Goal: Information Seeking & Learning: Learn about a topic

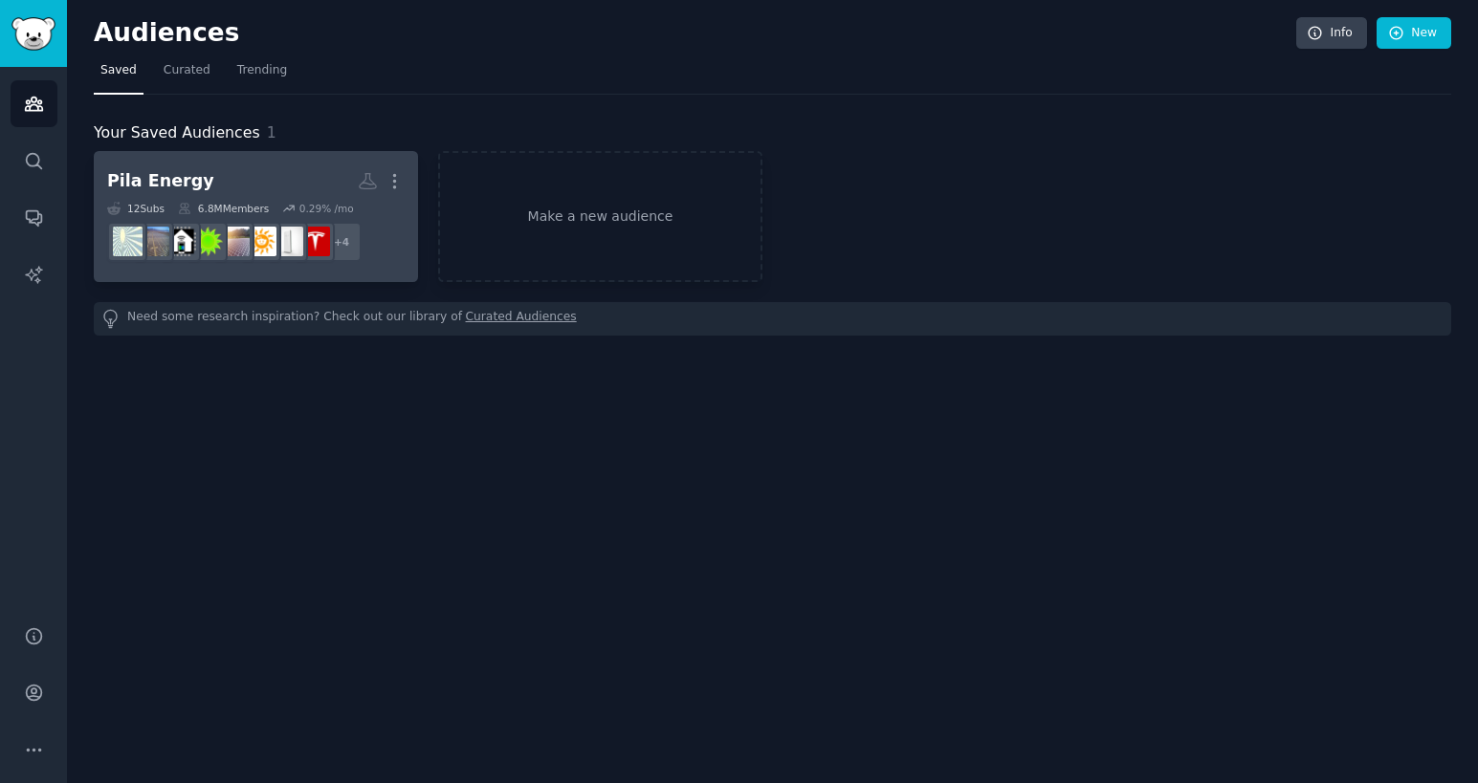
click at [253, 168] on h2 "Pila Energy More" at bounding box center [255, 181] width 297 height 33
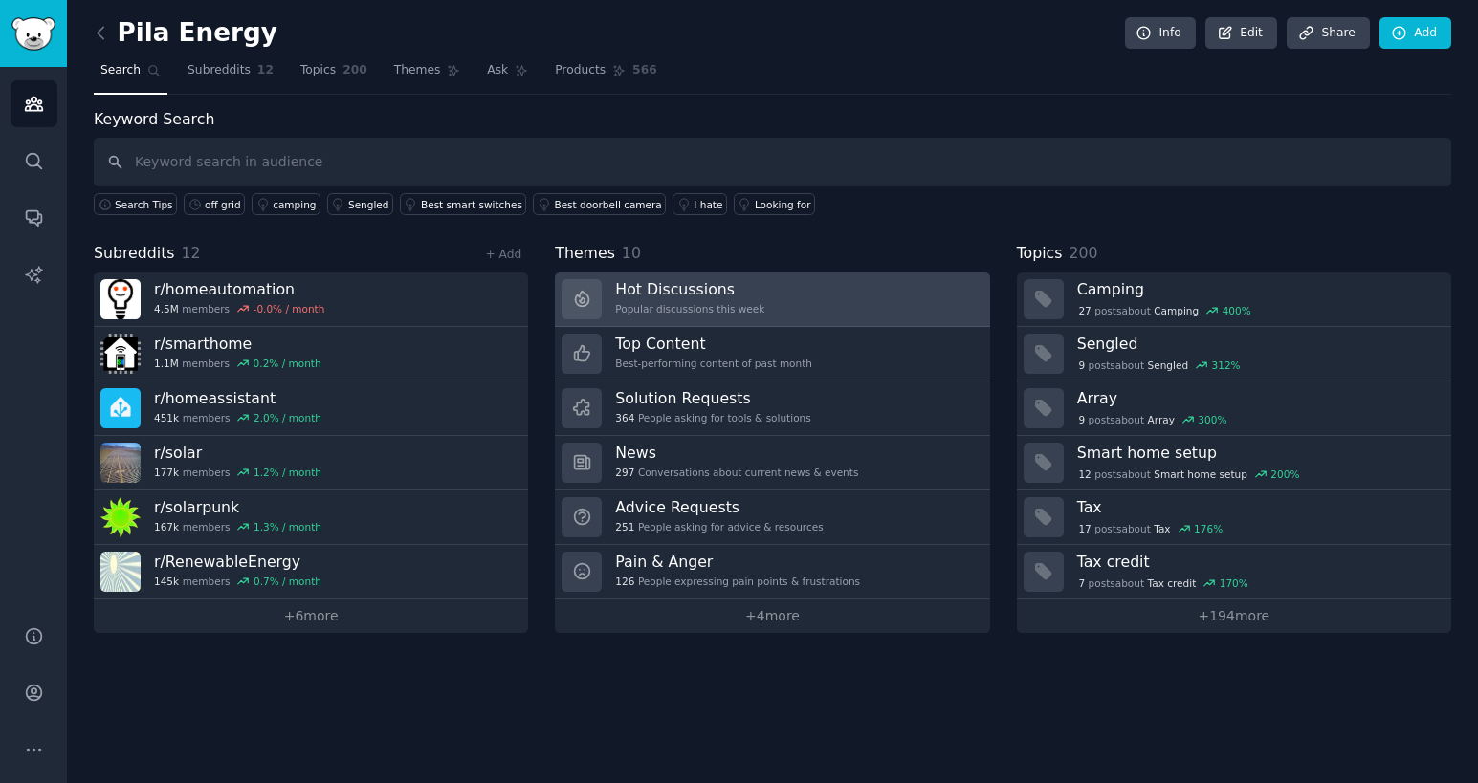
click at [716, 293] on h3 "Hot Discussions" at bounding box center [689, 289] width 149 height 20
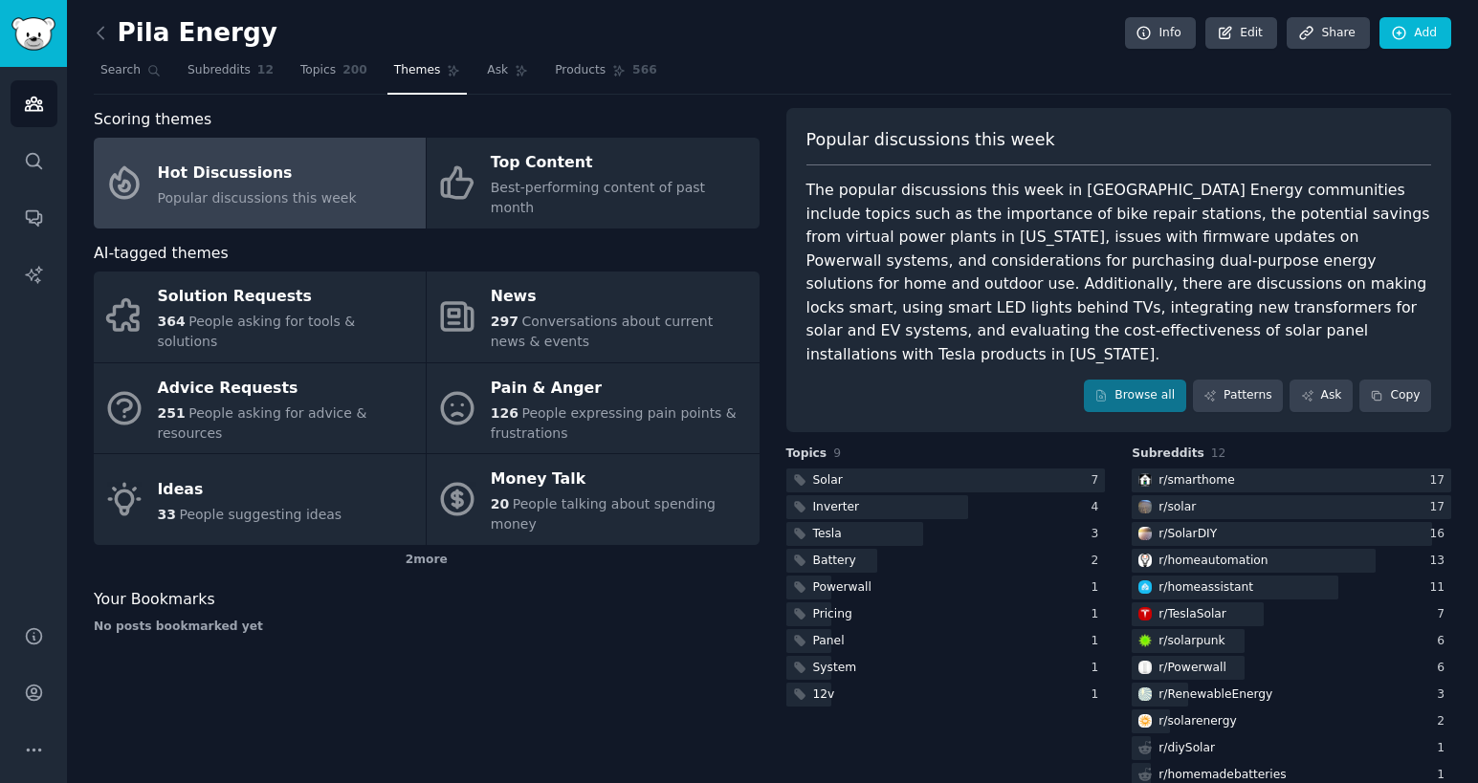
scroll to position [10, 0]
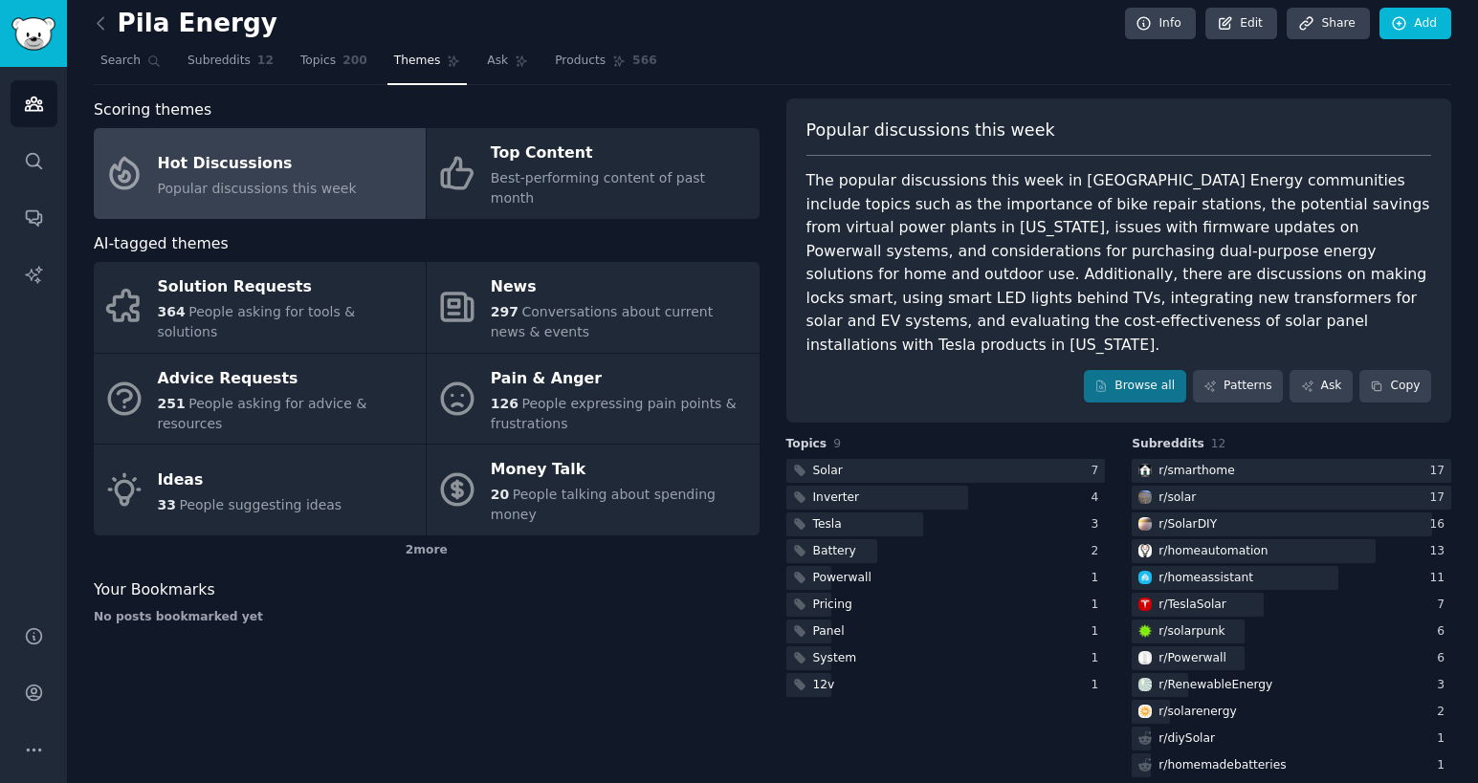
click at [39, 100] on icon "Sidebar" at bounding box center [33, 104] width 17 height 13
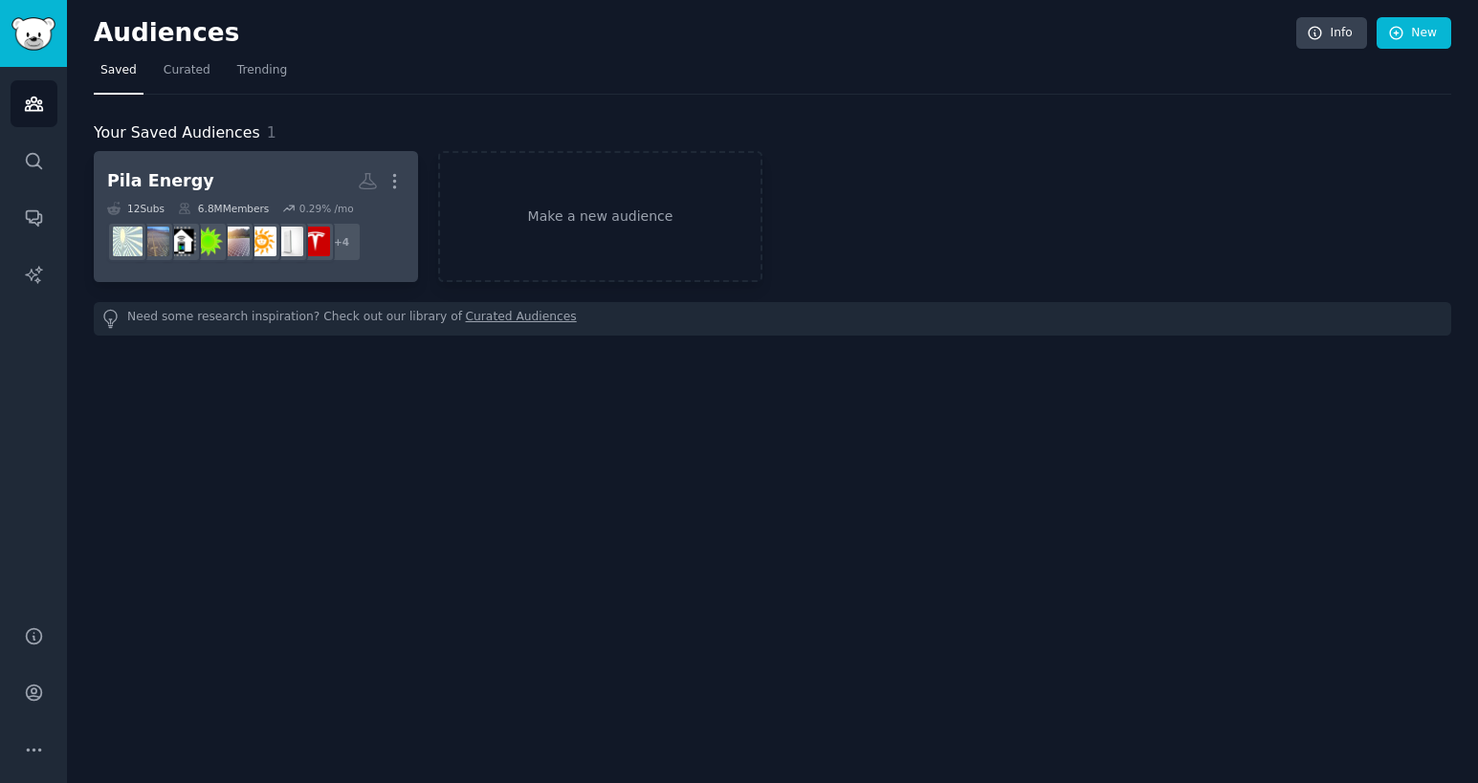
click at [189, 175] on div "Pila Energy" at bounding box center [160, 181] width 107 height 24
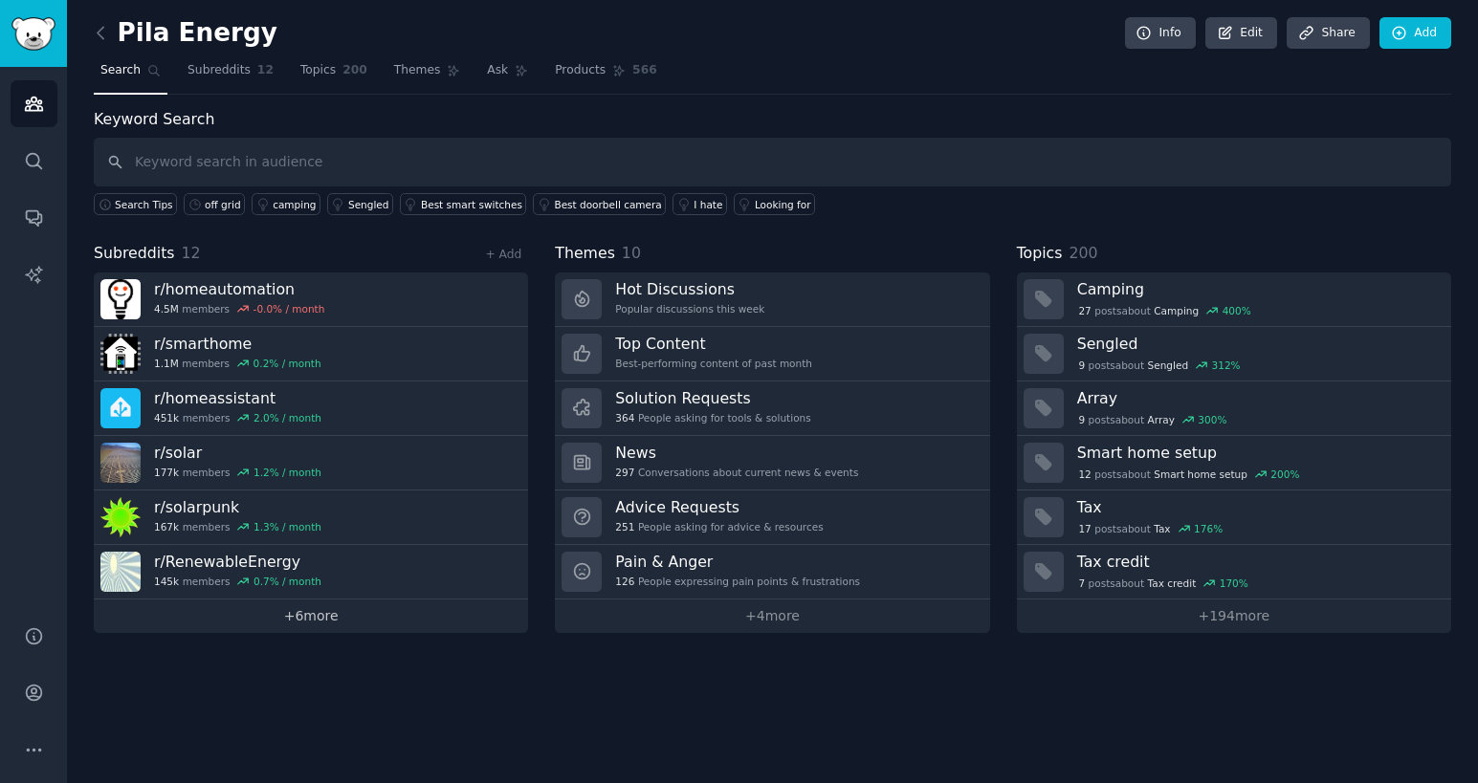
click at [289, 627] on link "+ 6 more" at bounding box center [311, 616] width 434 height 33
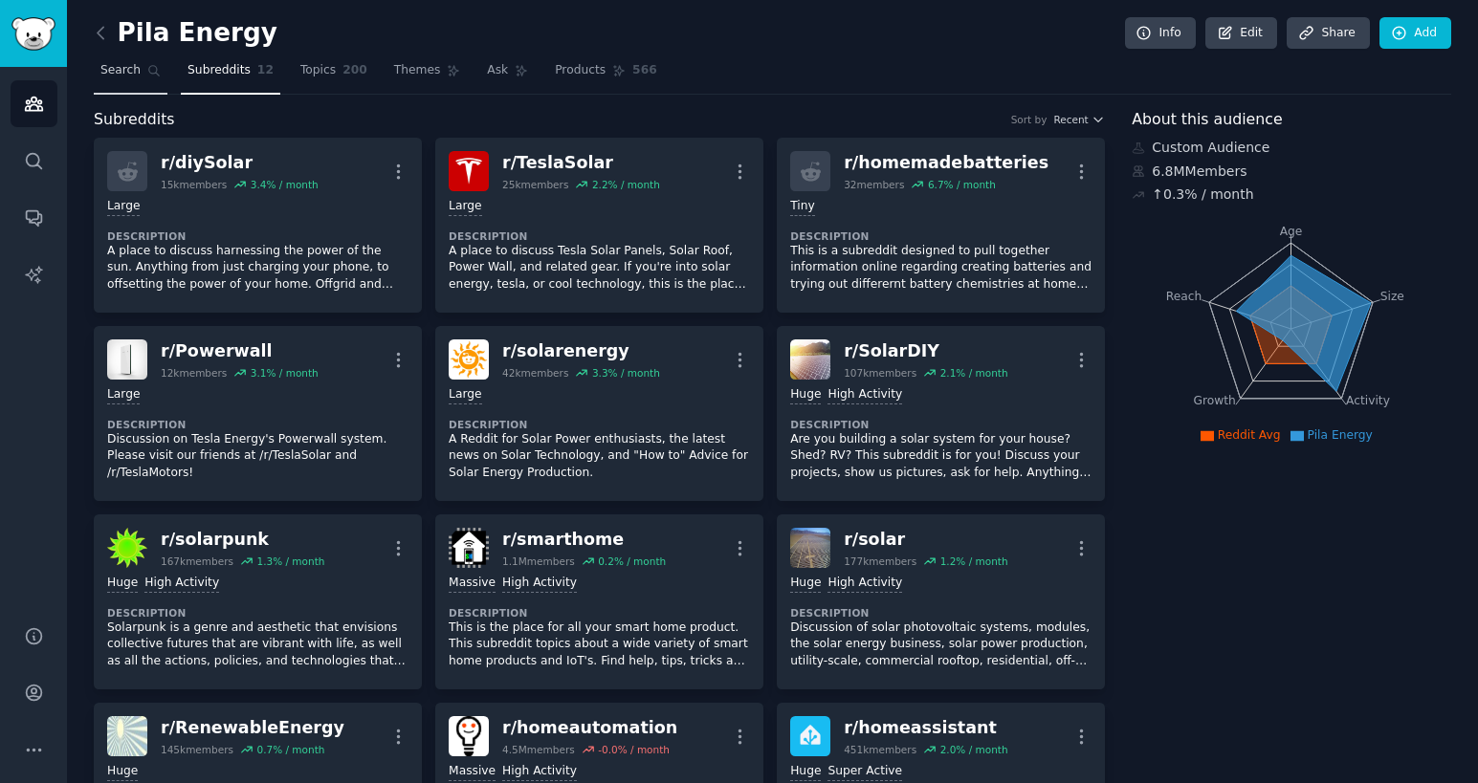
click at [108, 68] on span "Search" at bounding box center [120, 70] width 40 height 17
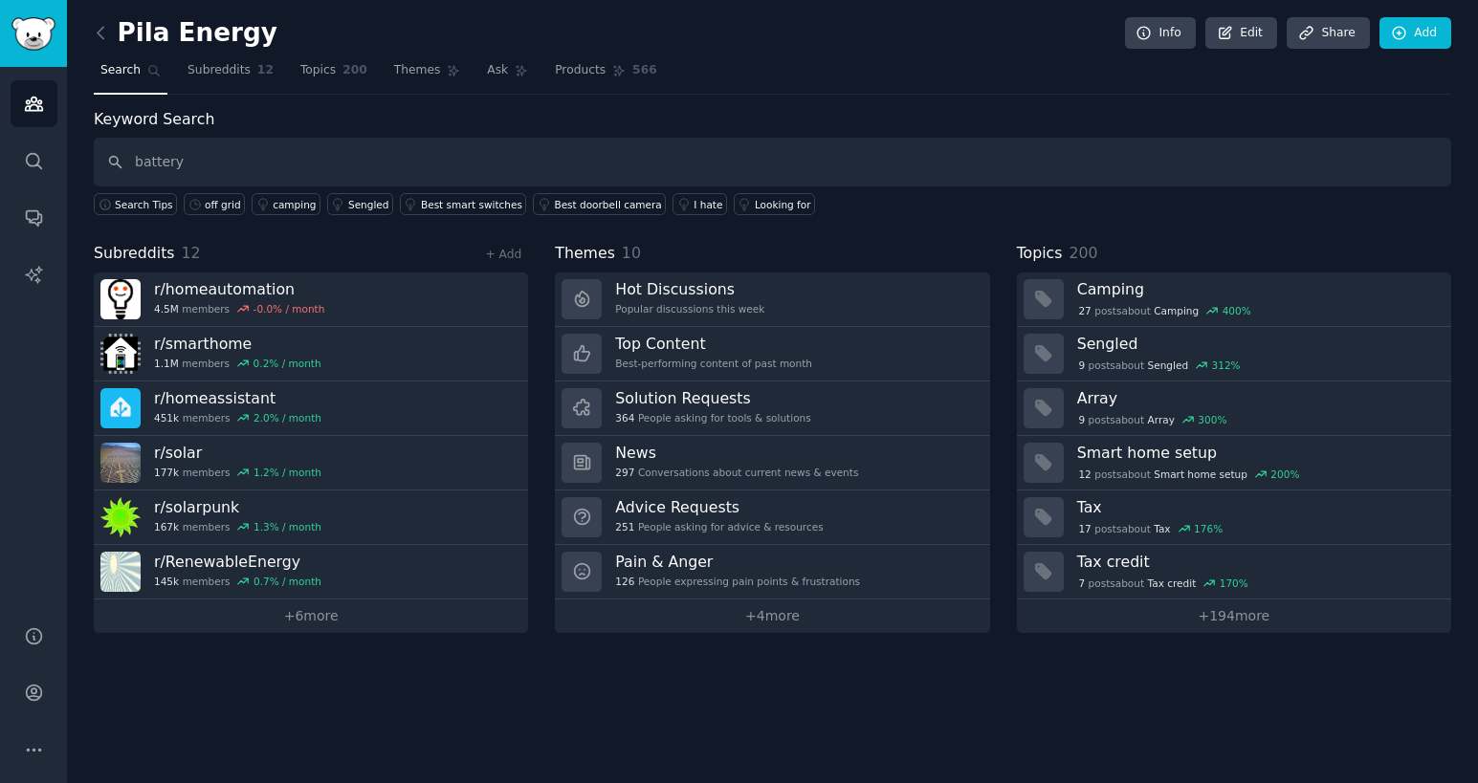
type input "battery"
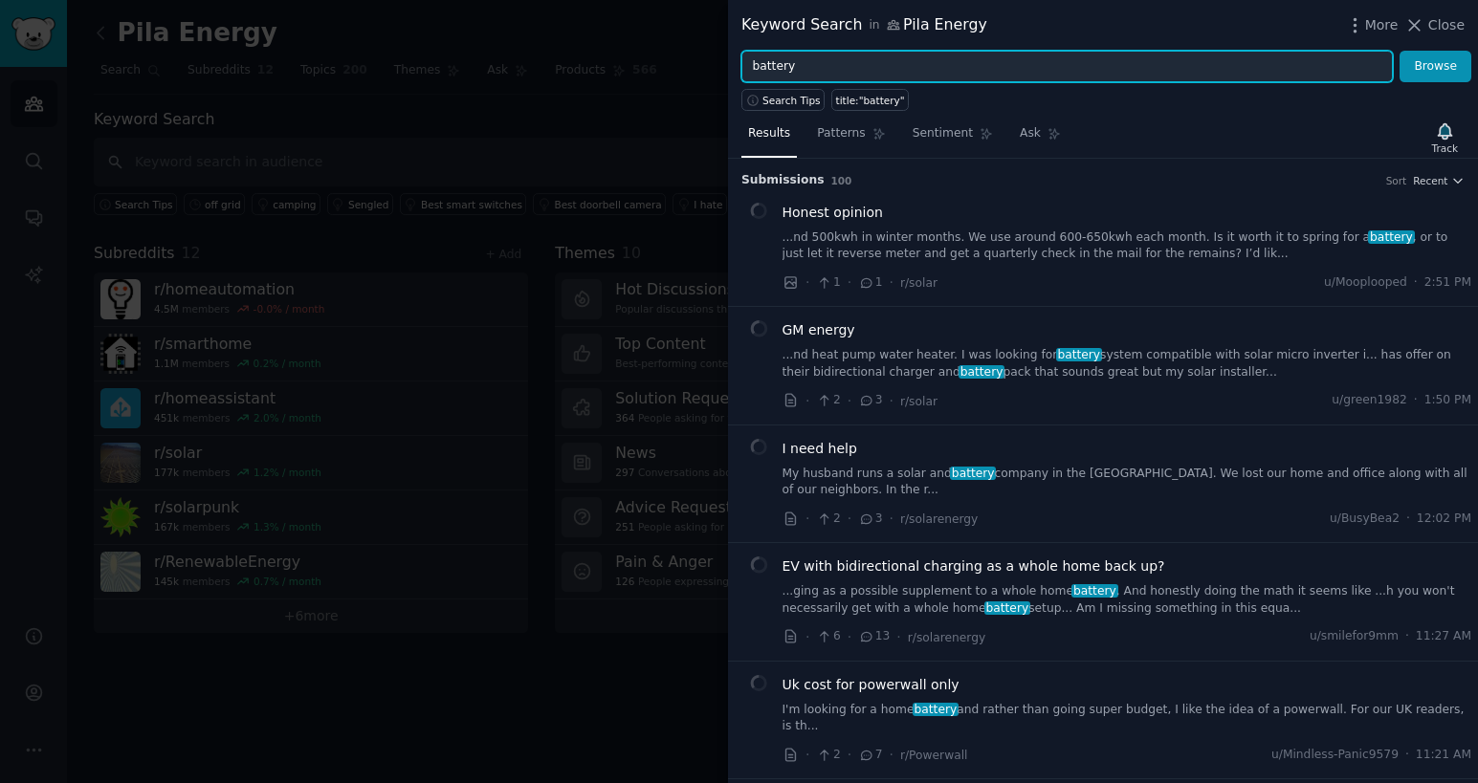
click at [862, 65] on input "battery" at bounding box center [1066, 67] width 651 height 33
type input "g"
type input "home battery"
click at [1399, 51] on button "Browse" at bounding box center [1435, 67] width 72 height 33
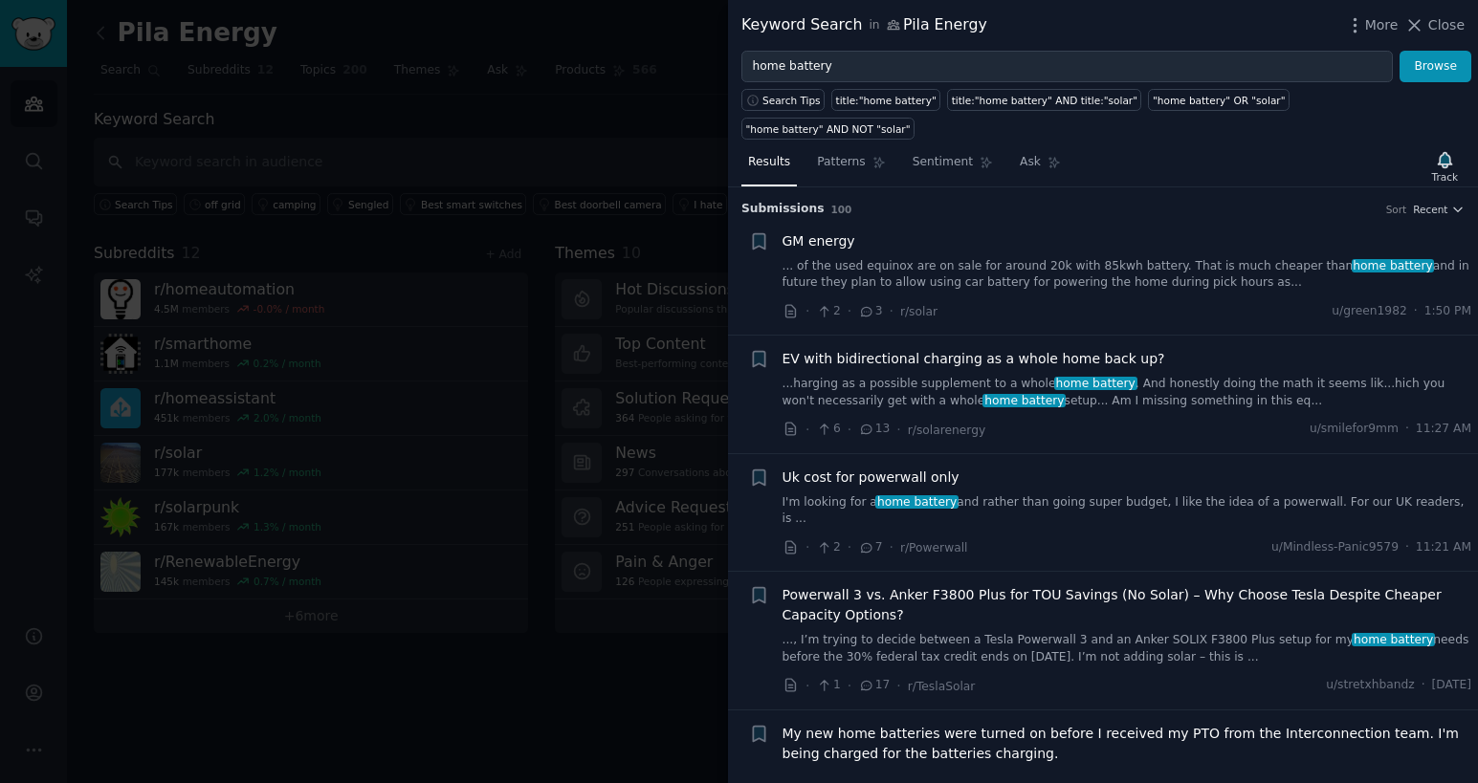
click at [495, 110] on div at bounding box center [739, 391] width 1478 height 783
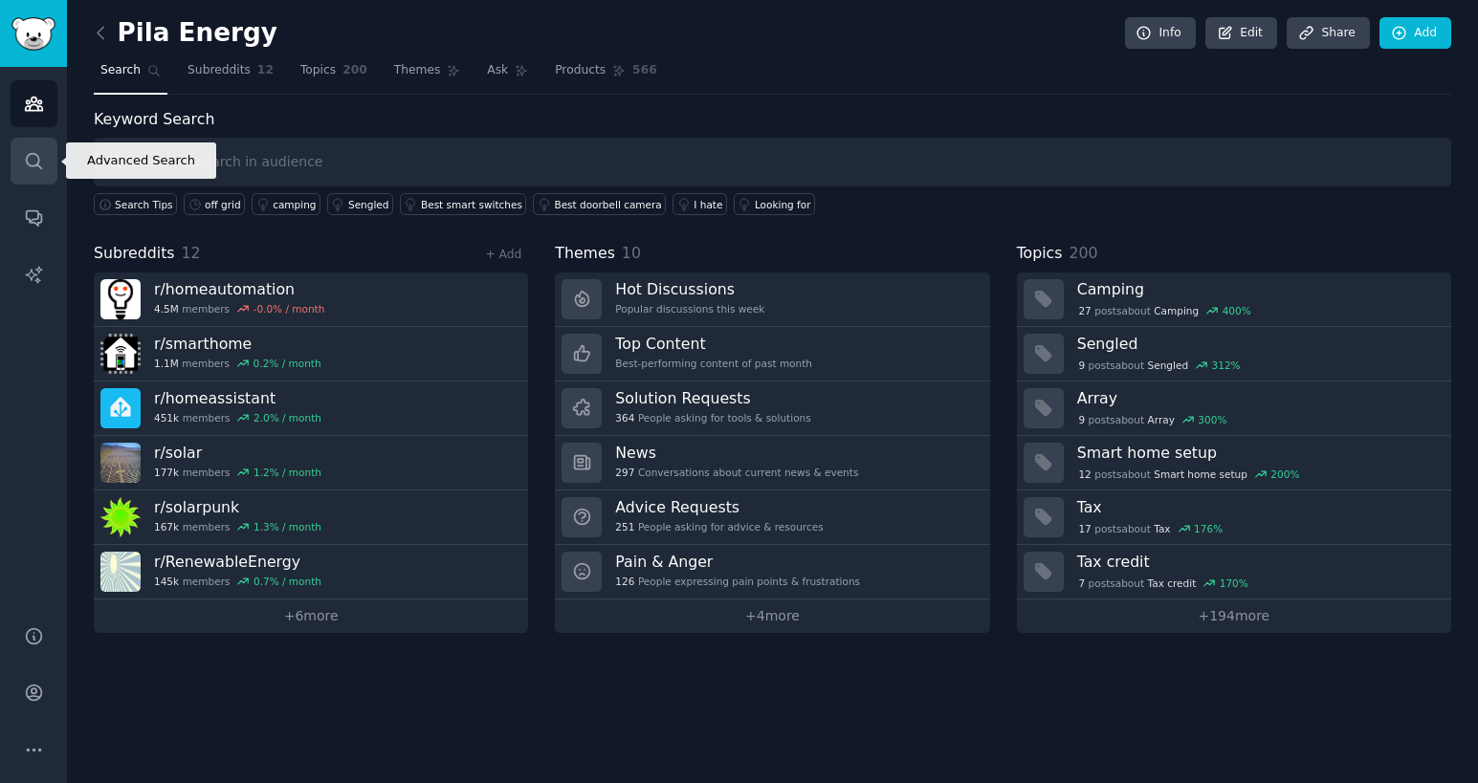
click at [31, 167] on icon "Sidebar" at bounding box center [34, 161] width 20 height 20
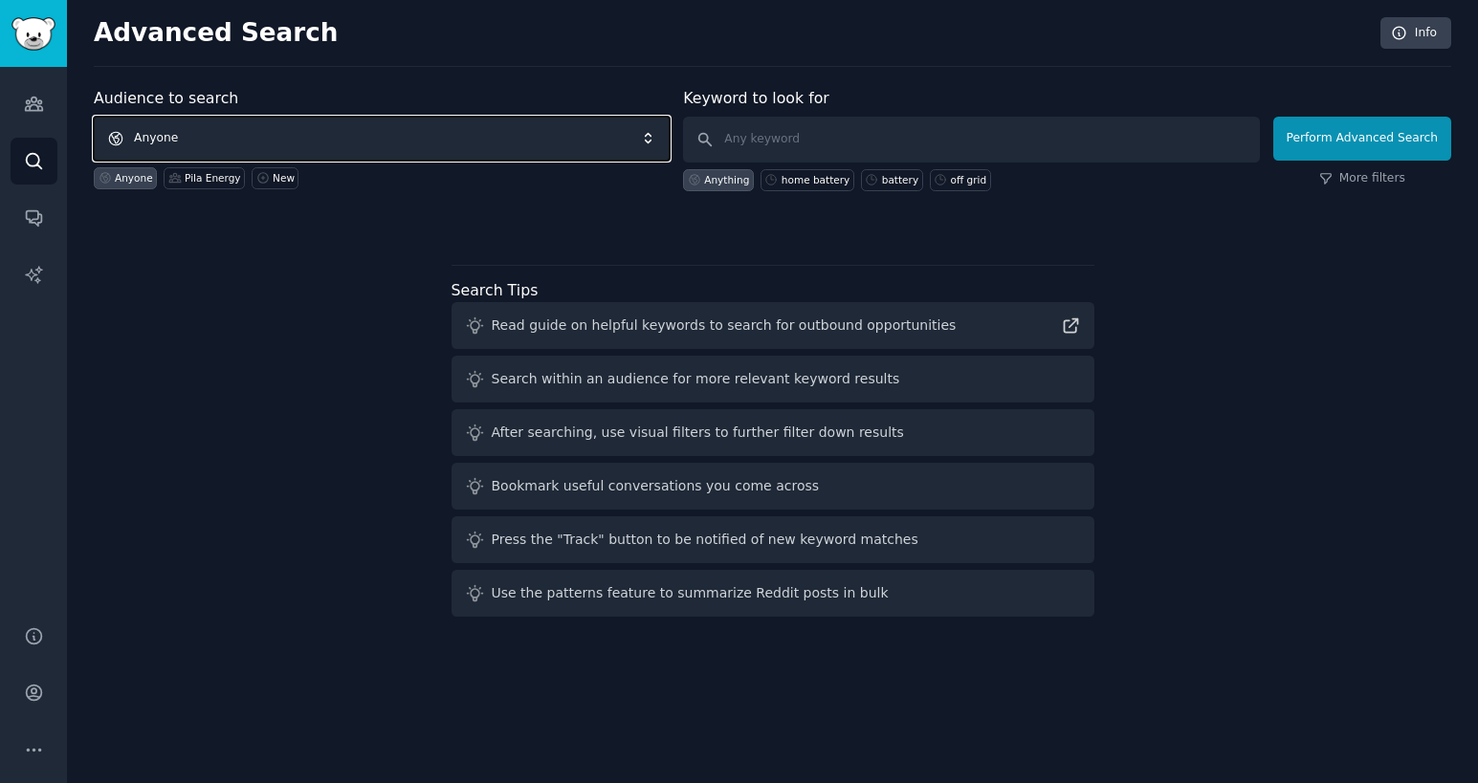
click at [230, 139] on span "Anyone" at bounding box center [382, 139] width 576 height 44
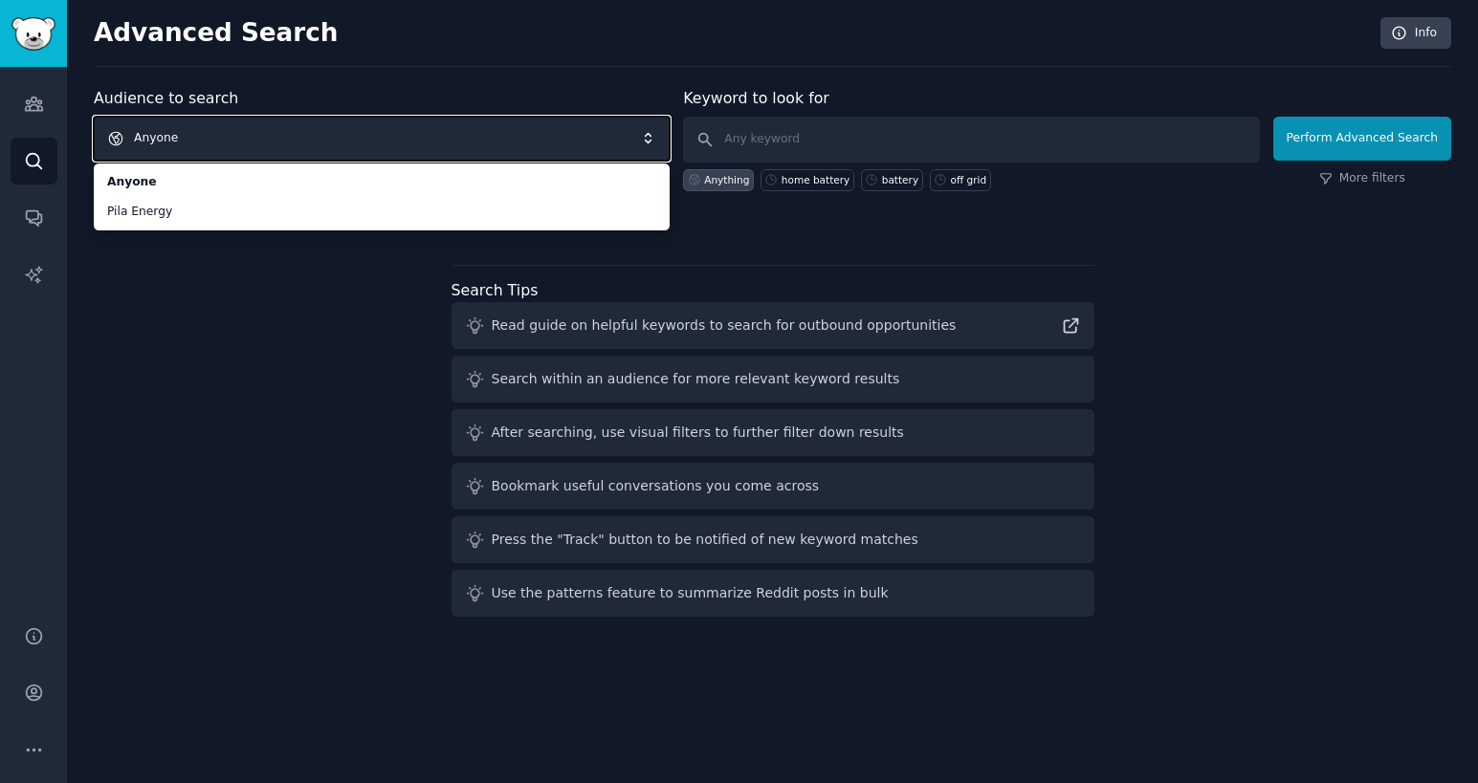
click at [444, 143] on span "Anyone" at bounding box center [382, 139] width 576 height 44
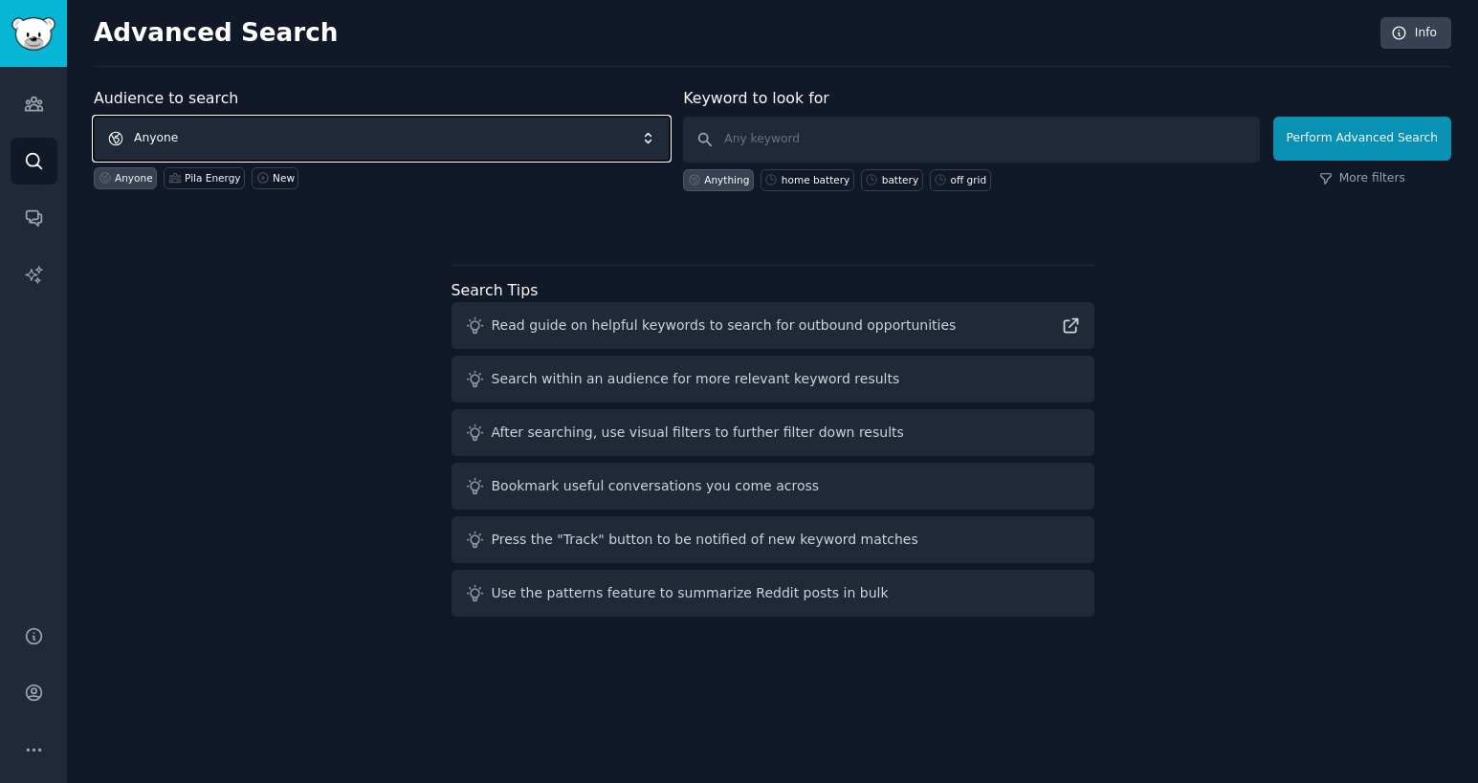
click at [444, 143] on span "Anyone" at bounding box center [382, 139] width 576 height 44
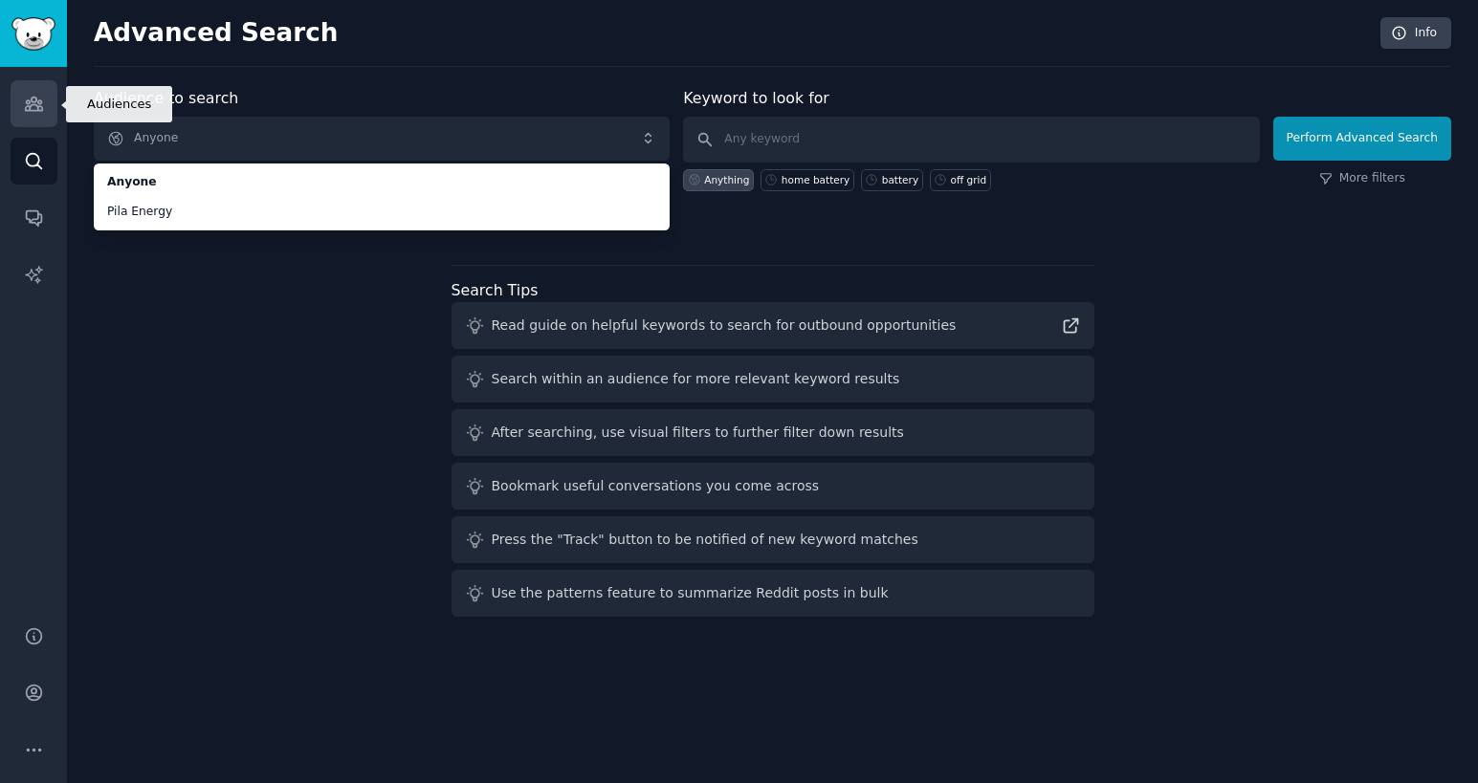
click at [40, 116] on link "Audiences" at bounding box center [34, 103] width 47 height 47
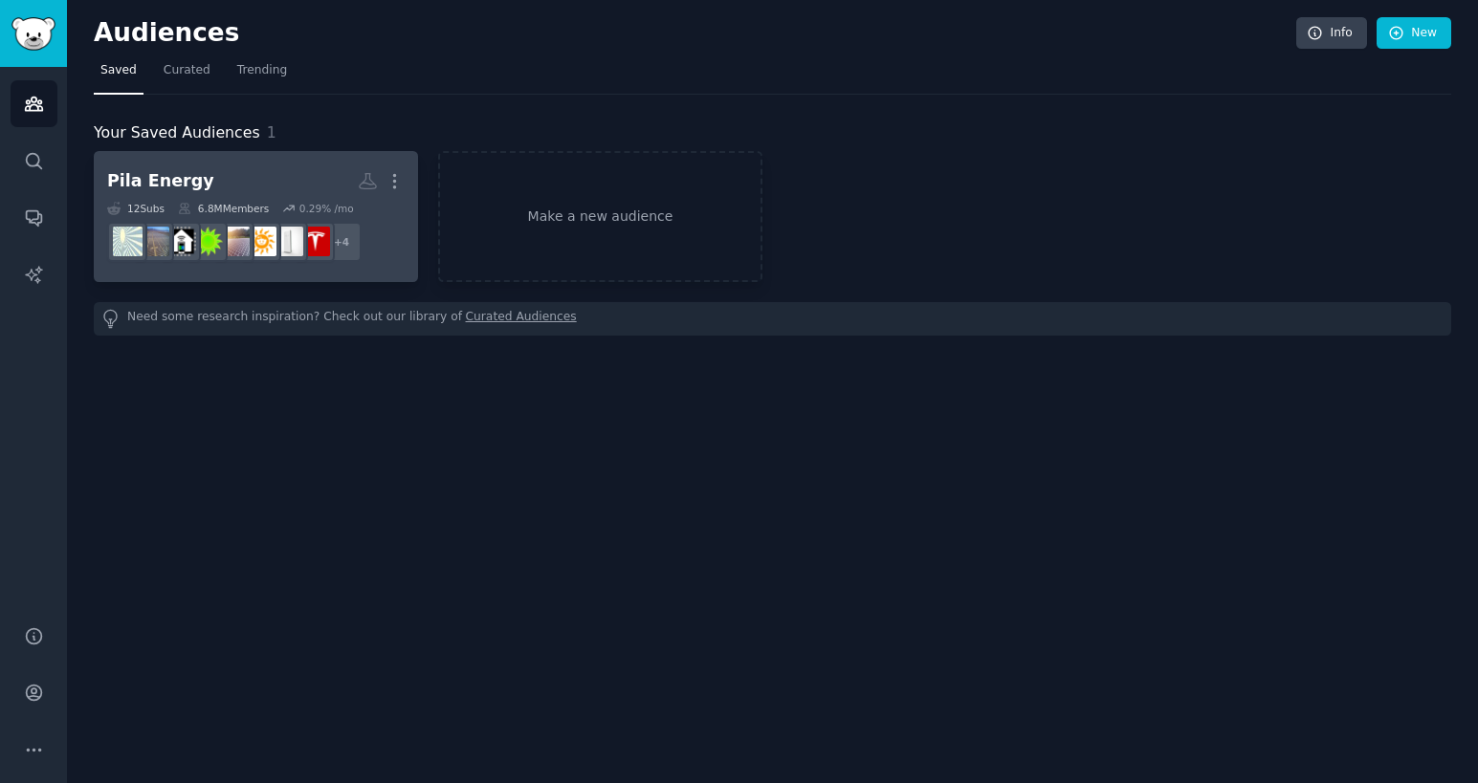
click at [215, 174] on h2 "Pila Energy More" at bounding box center [255, 181] width 297 height 33
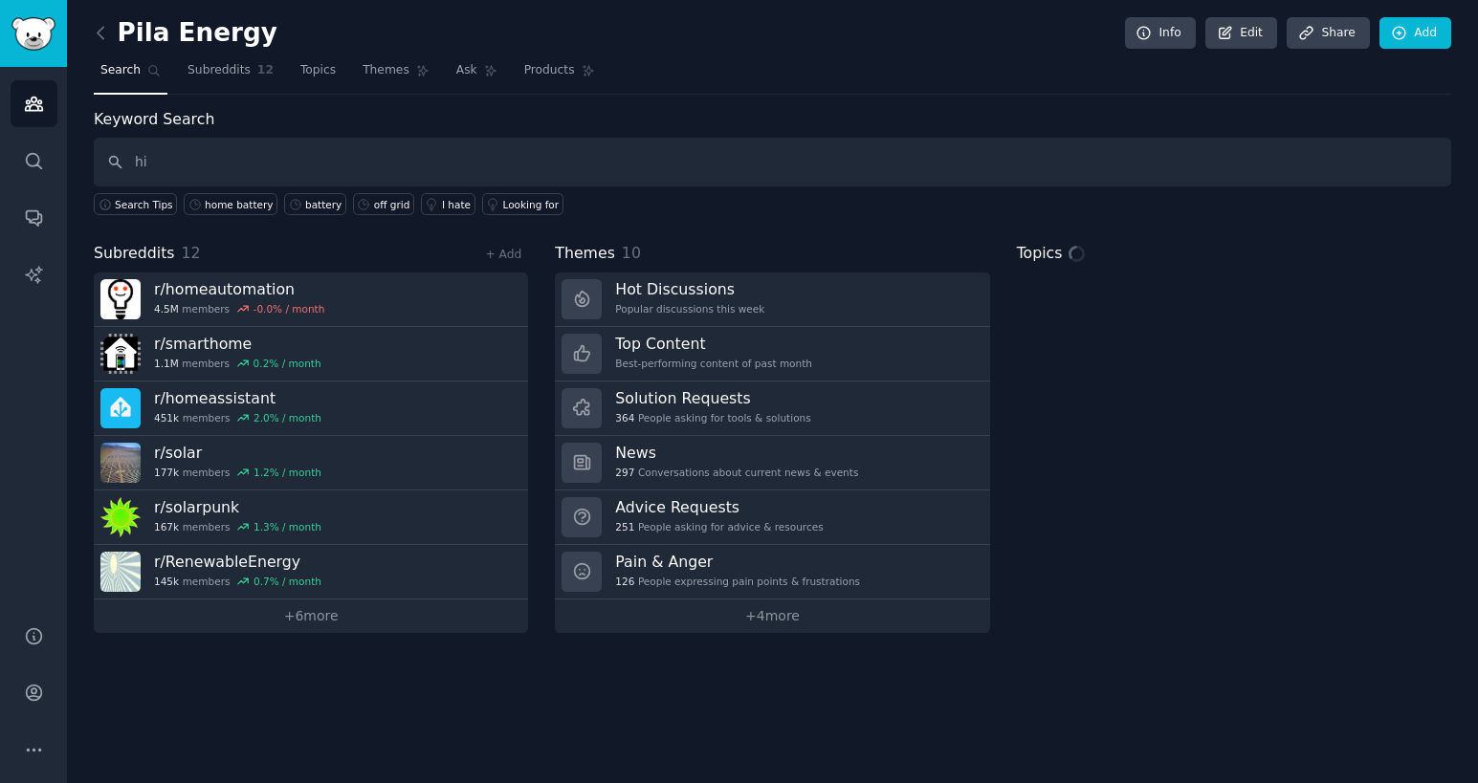
type input "h"
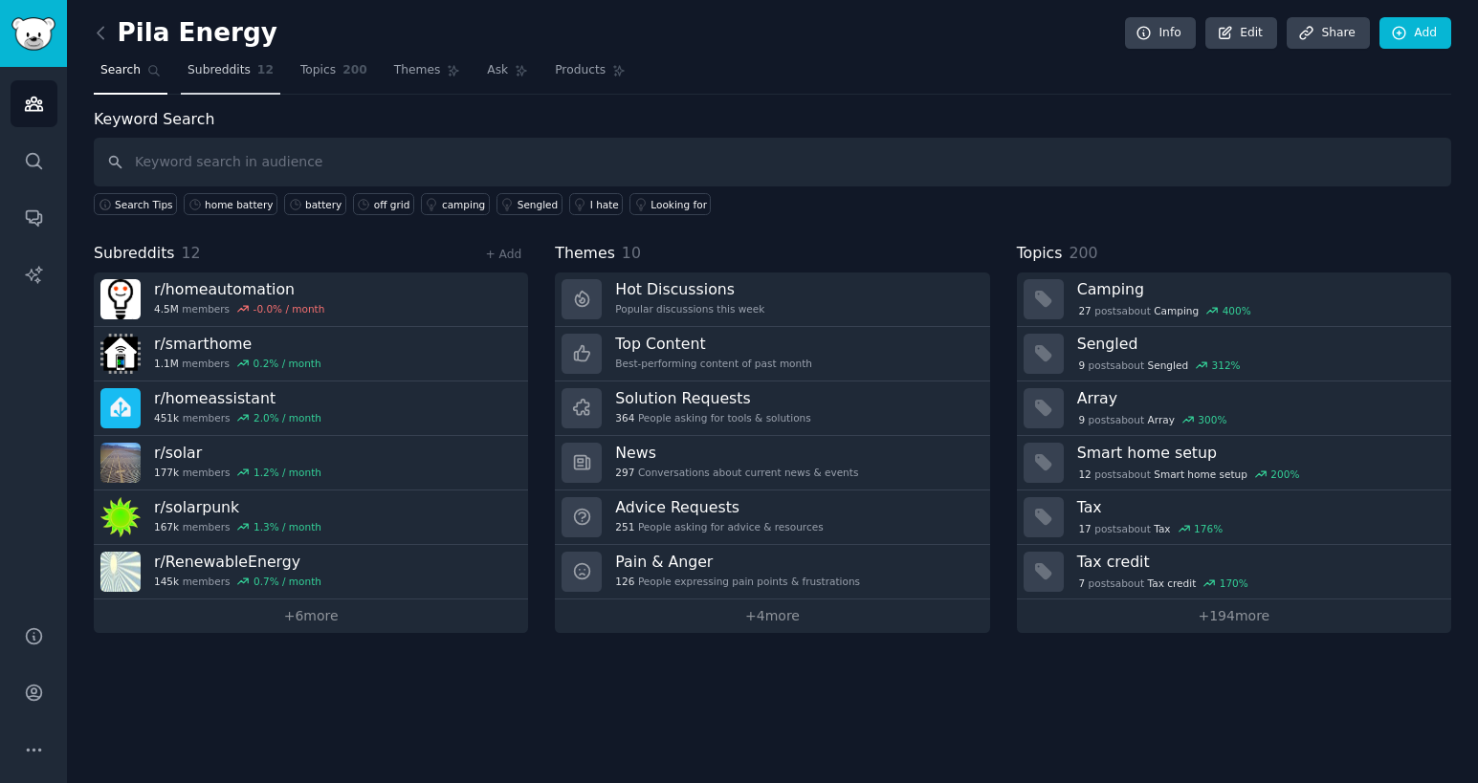
click at [227, 71] on span "Subreddits" at bounding box center [218, 70] width 63 height 17
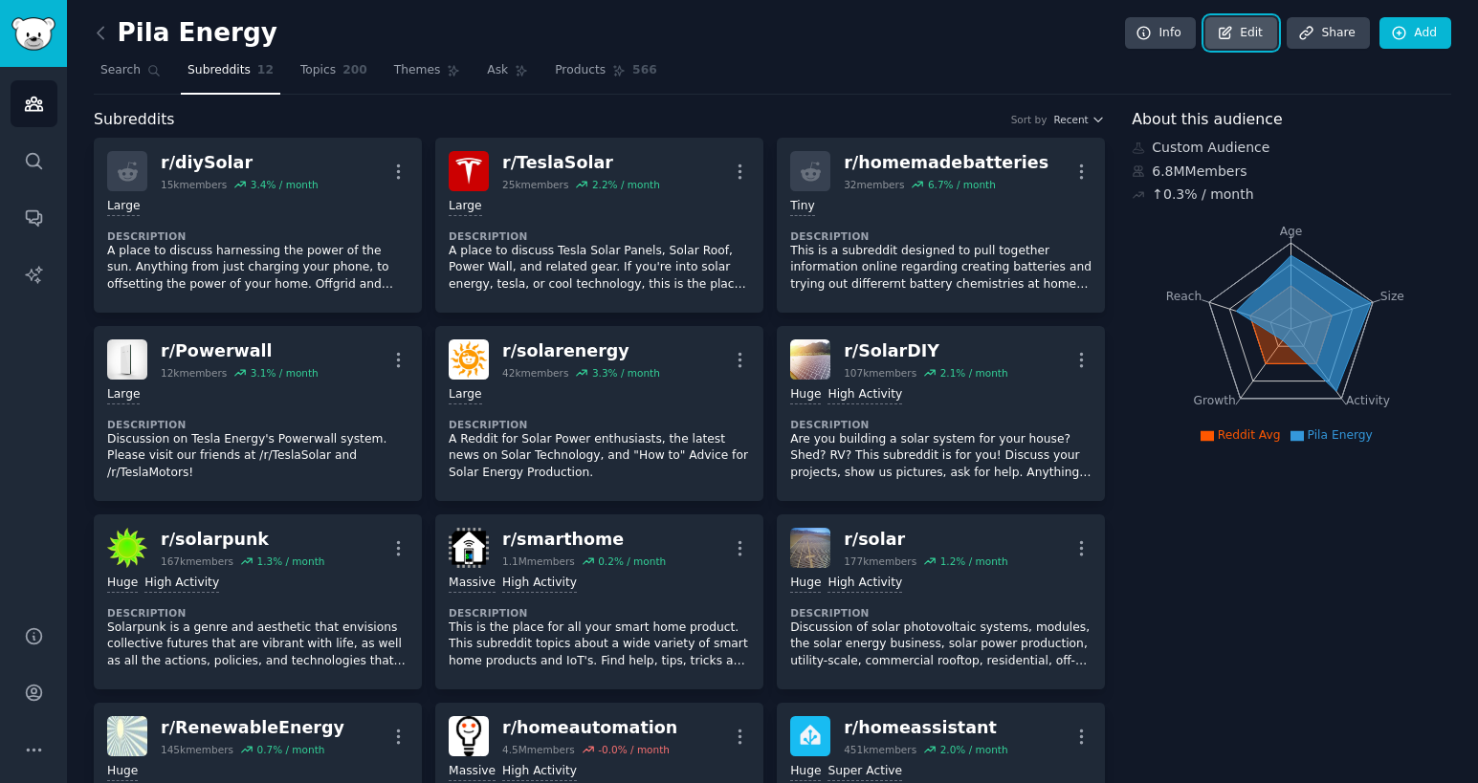
click at [1239, 37] on link "Edit" at bounding box center [1241, 33] width 72 height 33
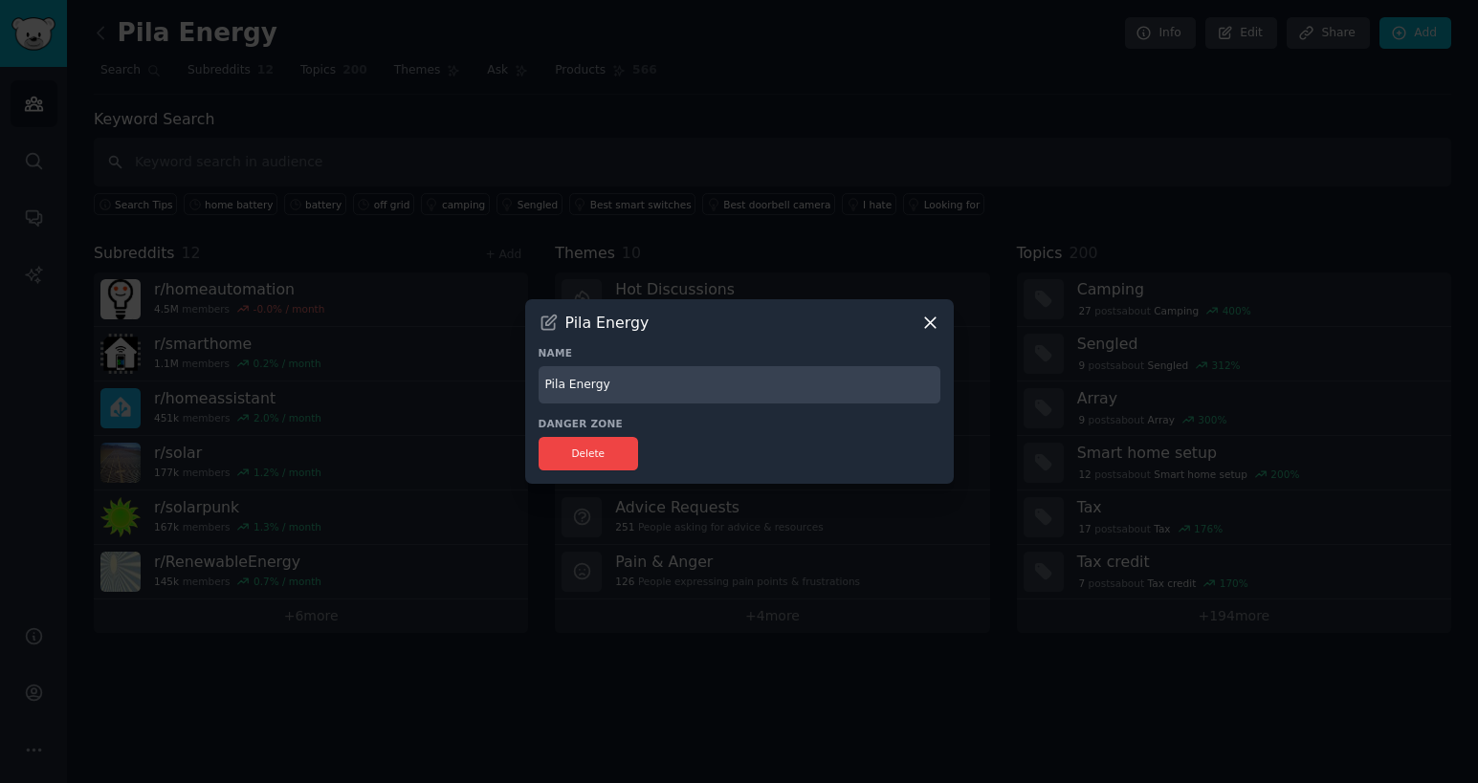
click at [930, 329] on icon at bounding box center [930, 323] width 20 height 20
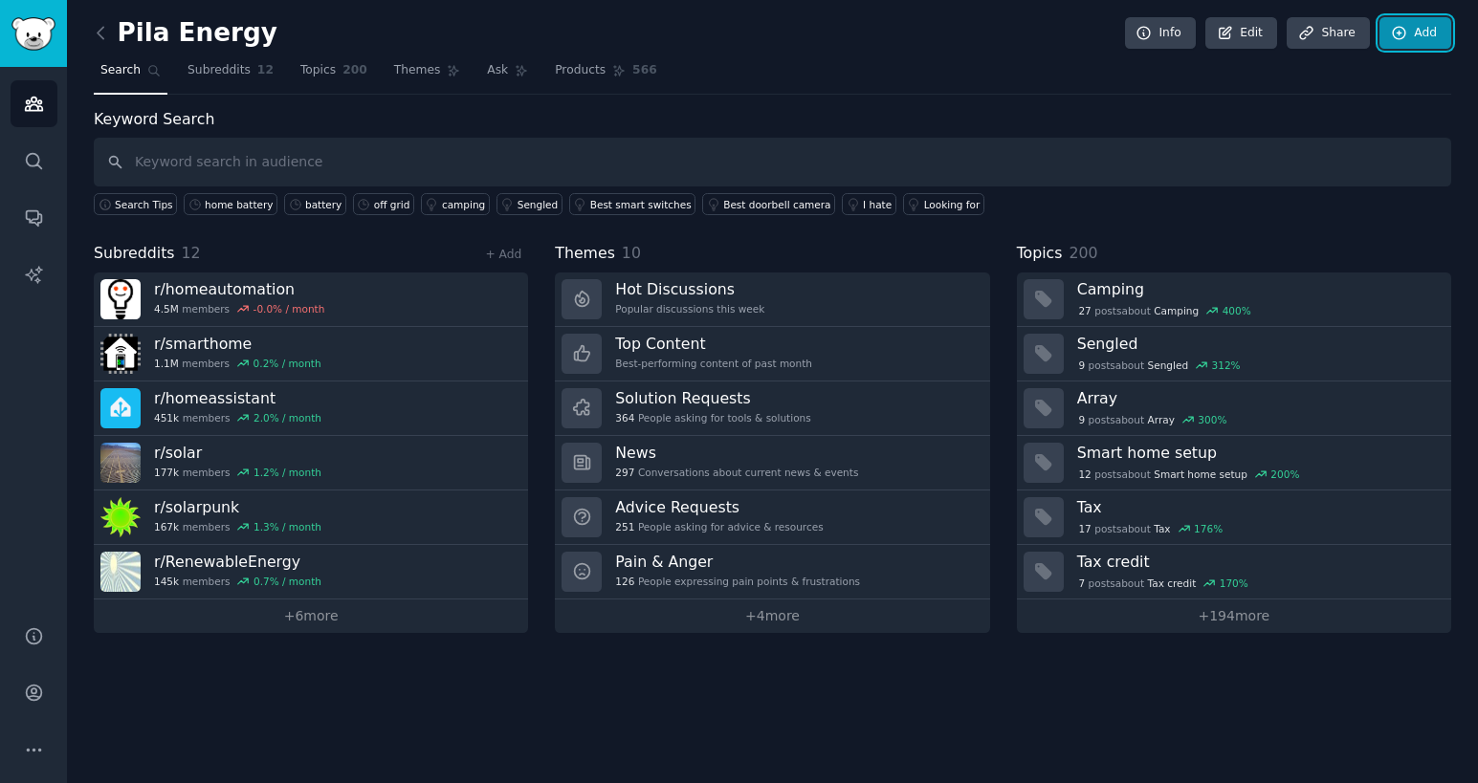
click at [1398, 22] on link "Add" at bounding box center [1415, 33] width 72 height 33
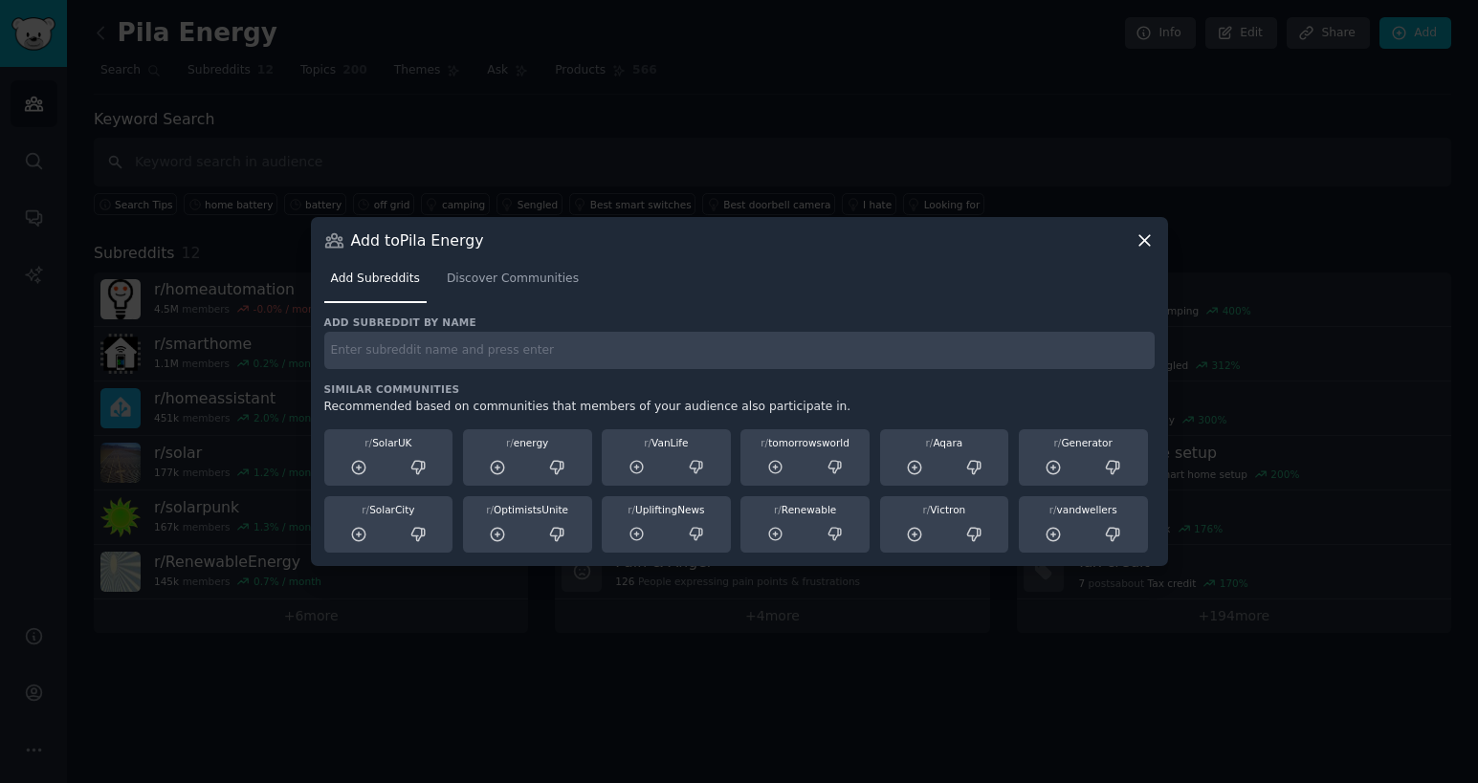
click at [413, 353] on input "text" at bounding box center [739, 350] width 830 height 37
type input "home battery"
click at [517, 276] on span "Discover Communities" at bounding box center [513, 279] width 132 height 17
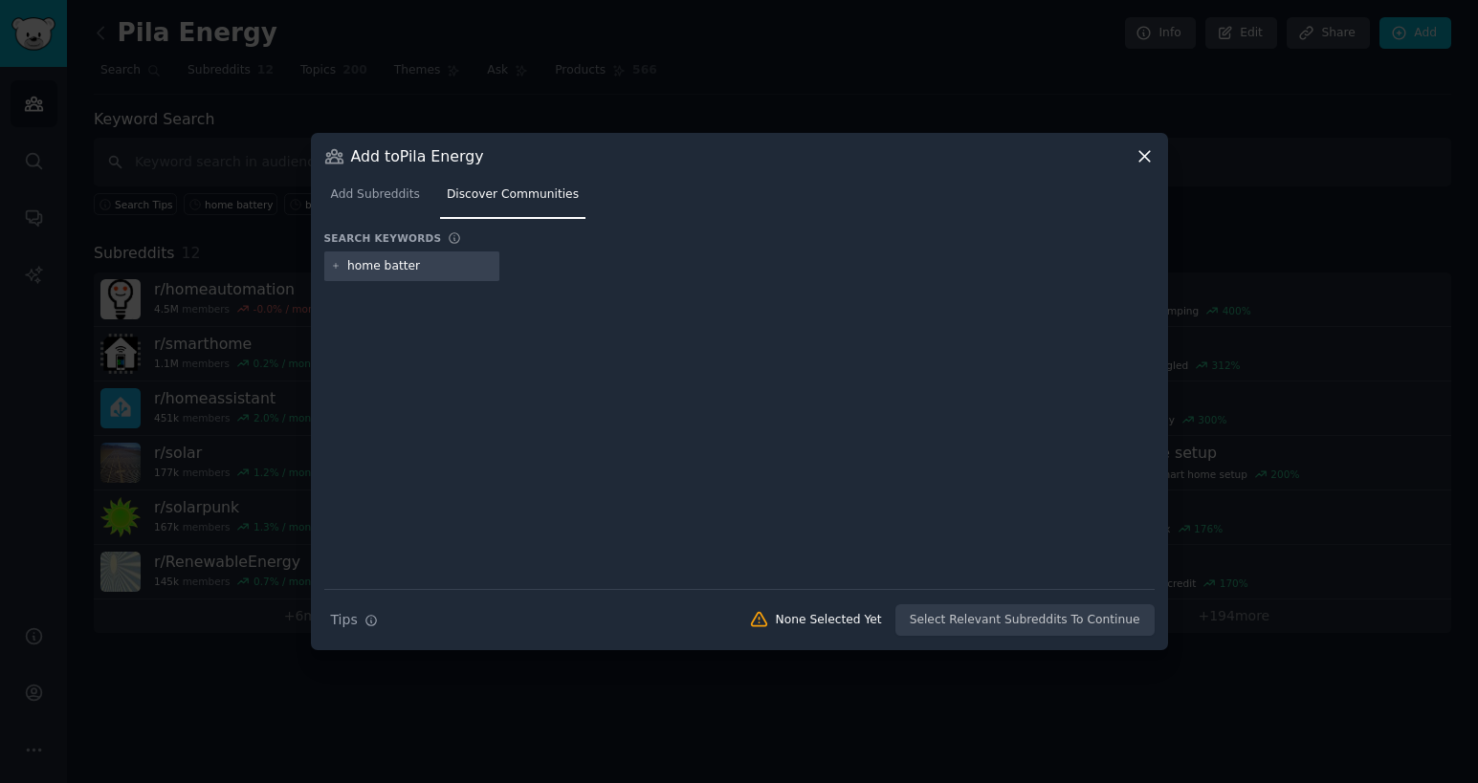
type input "home battery"
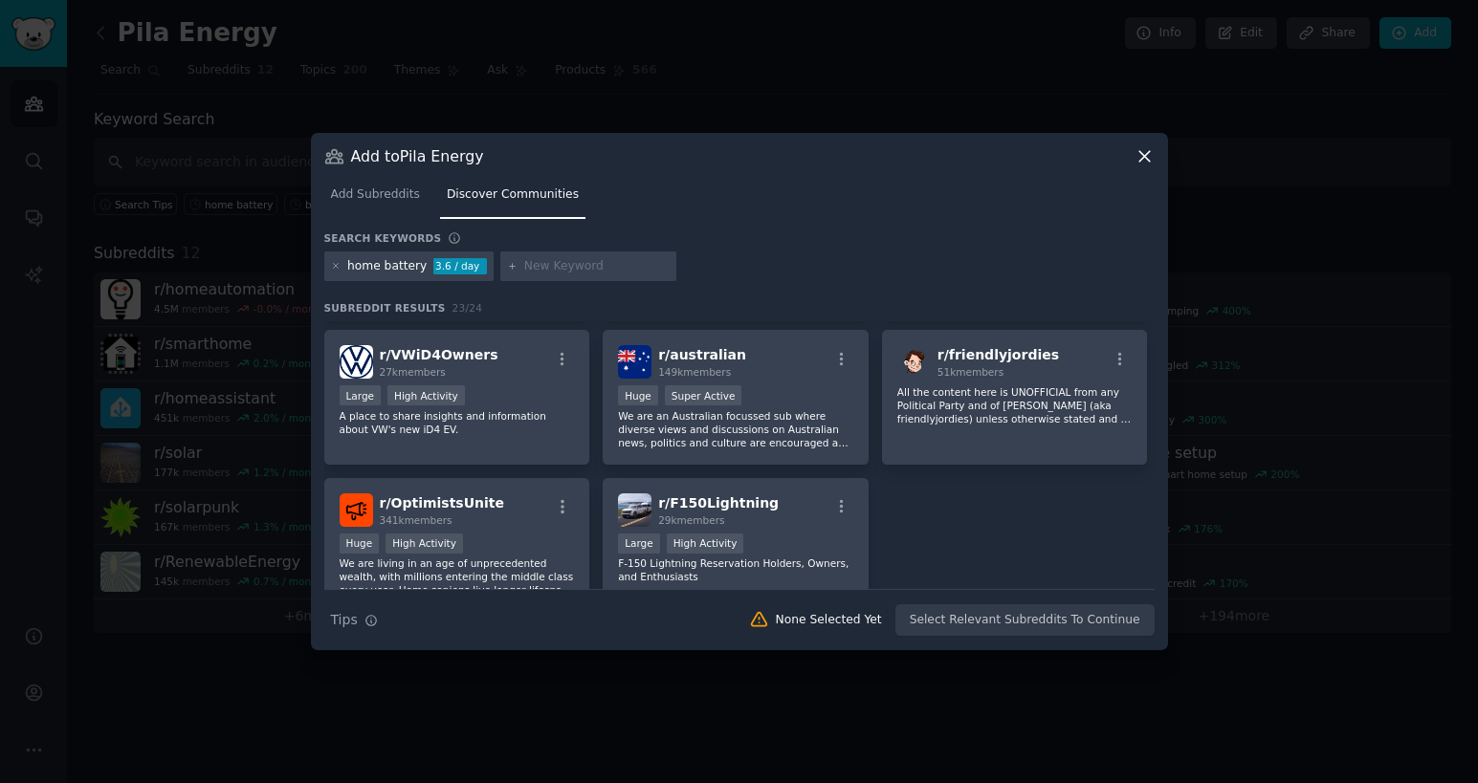
scroll to position [931, 0]
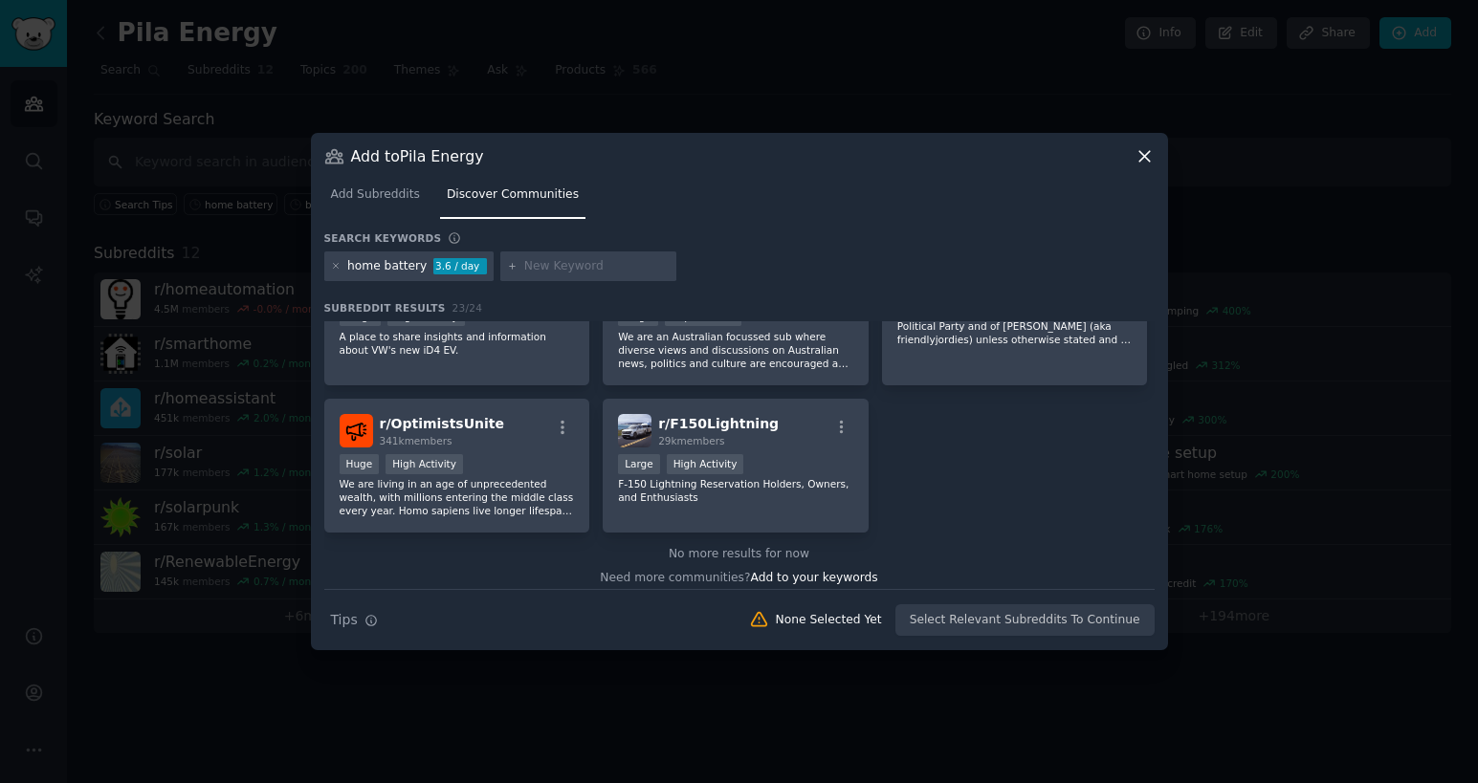
click at [729, 60] on div at bounding box center [739, 391] width 1478 height 783
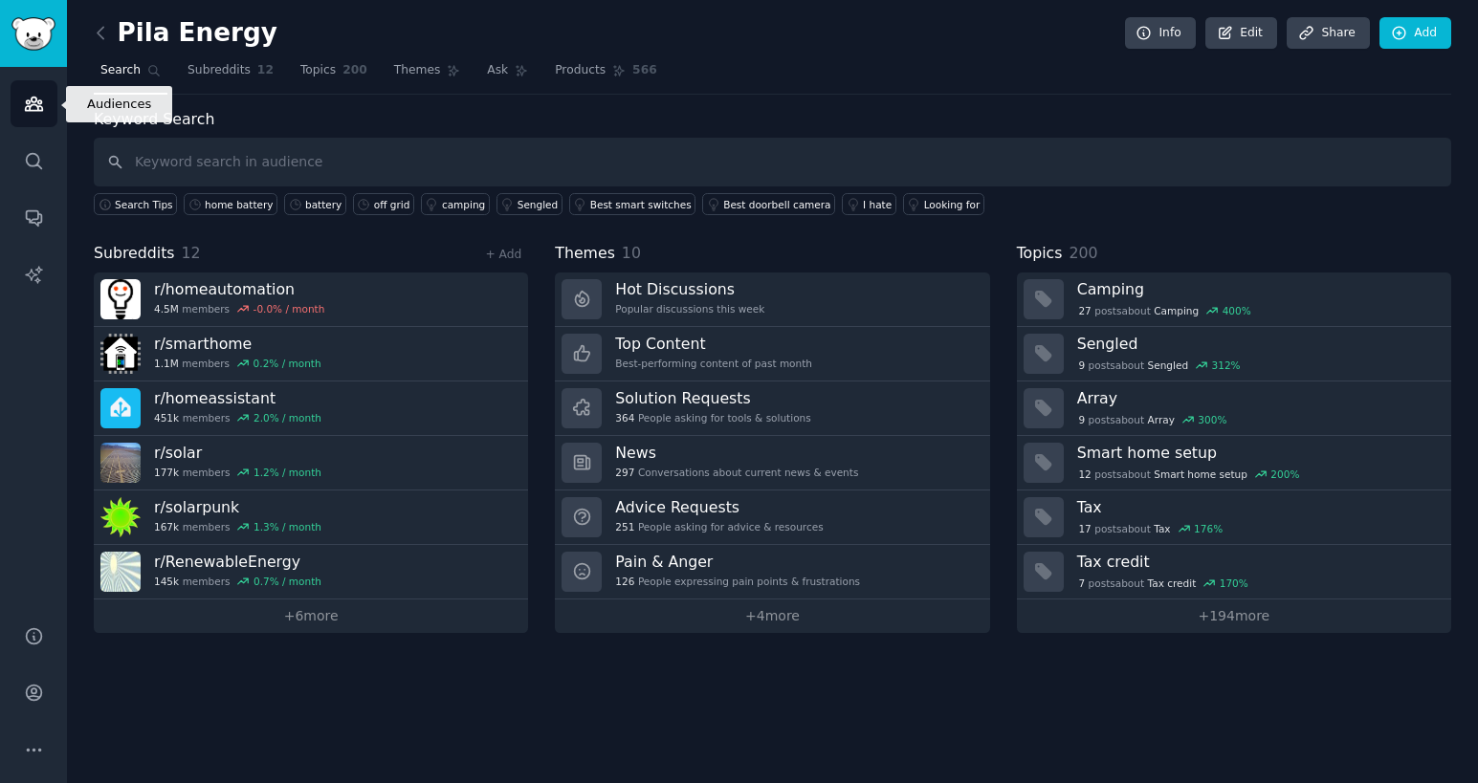
click at [38, 103] on icon "Sidebar" at bounding box center [33, 104] width 17 height 13
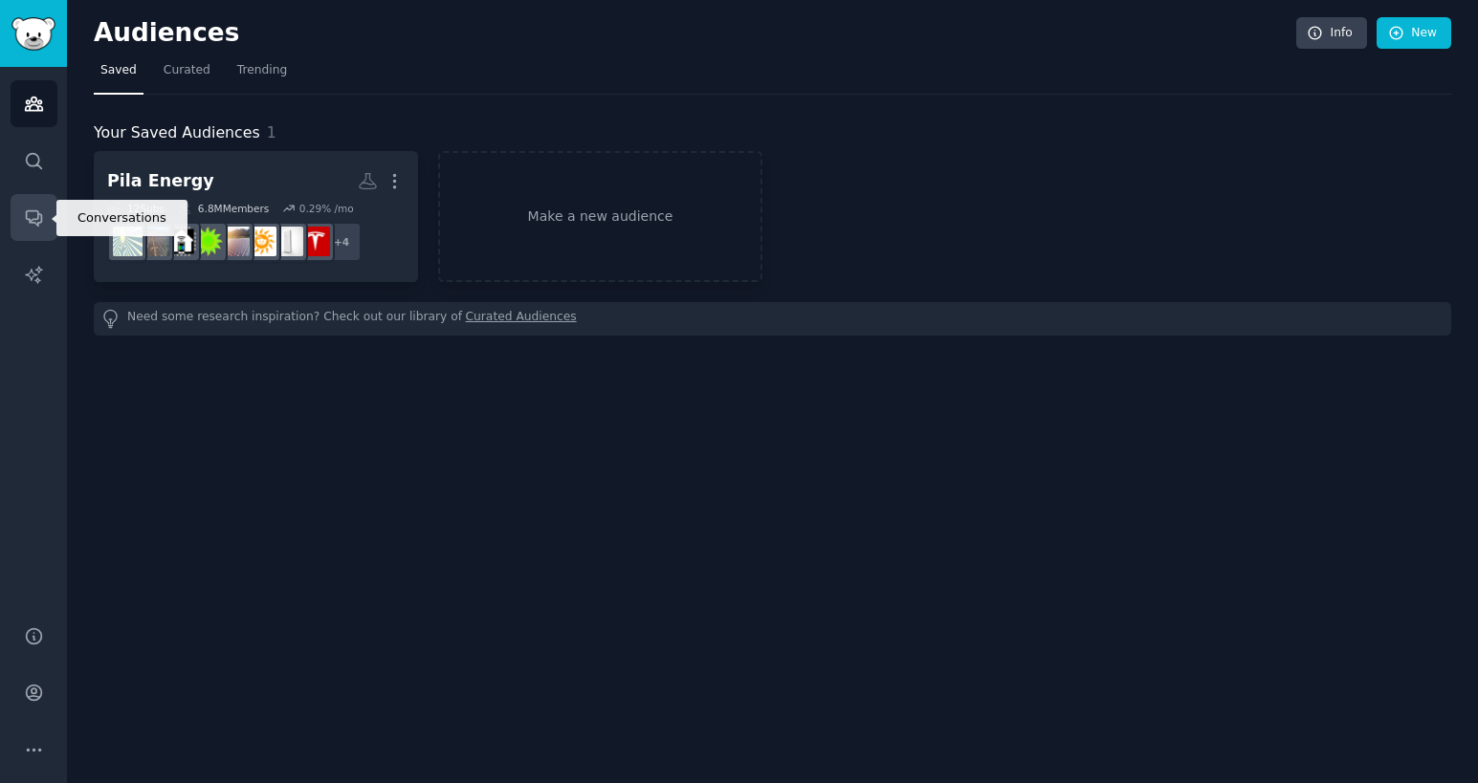
click at [30, 225] on icon "Sidebar" at bounding box center [34, 218] width 20 height 20
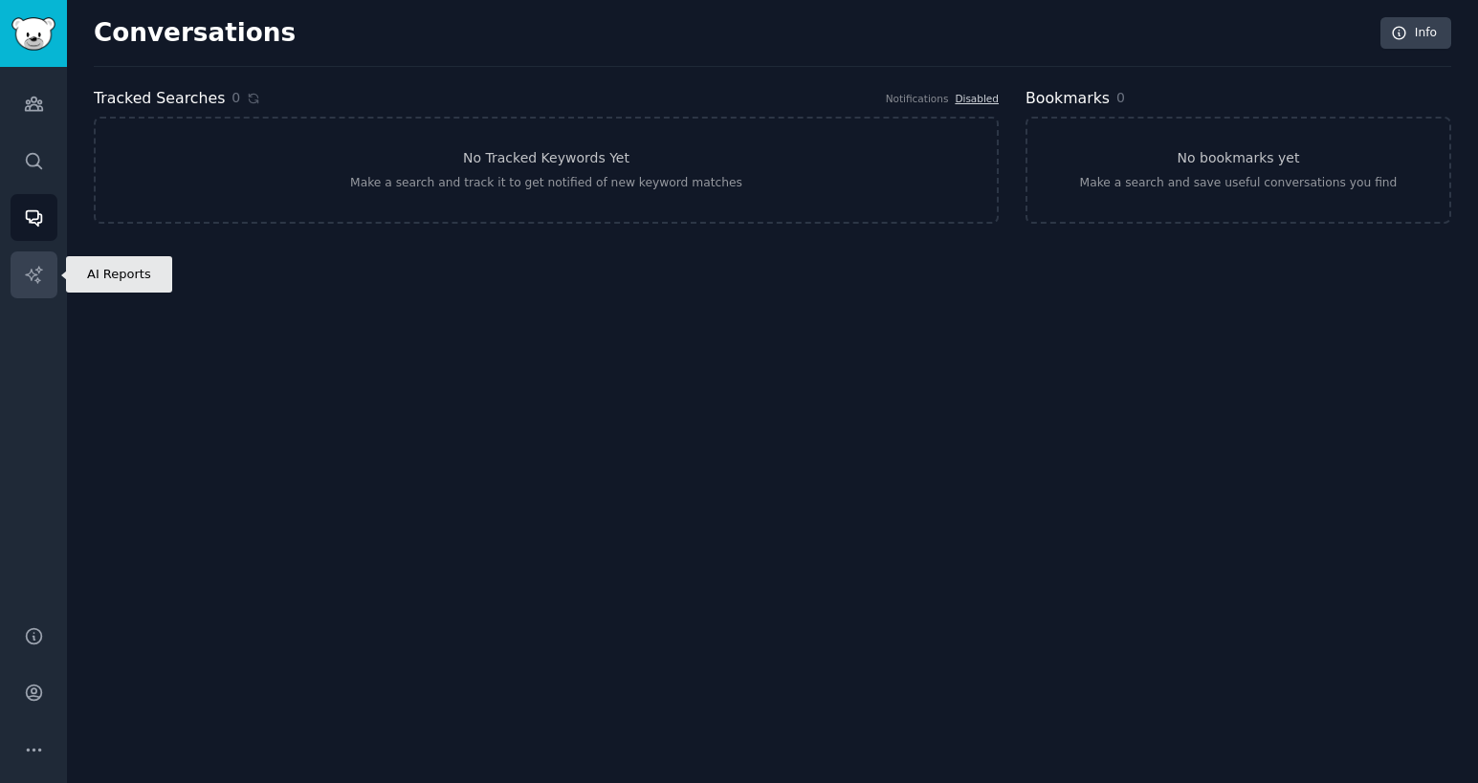
click at [33, 280] on icon "Sidebar" at bounding box center [34, 275] width 20 height 20
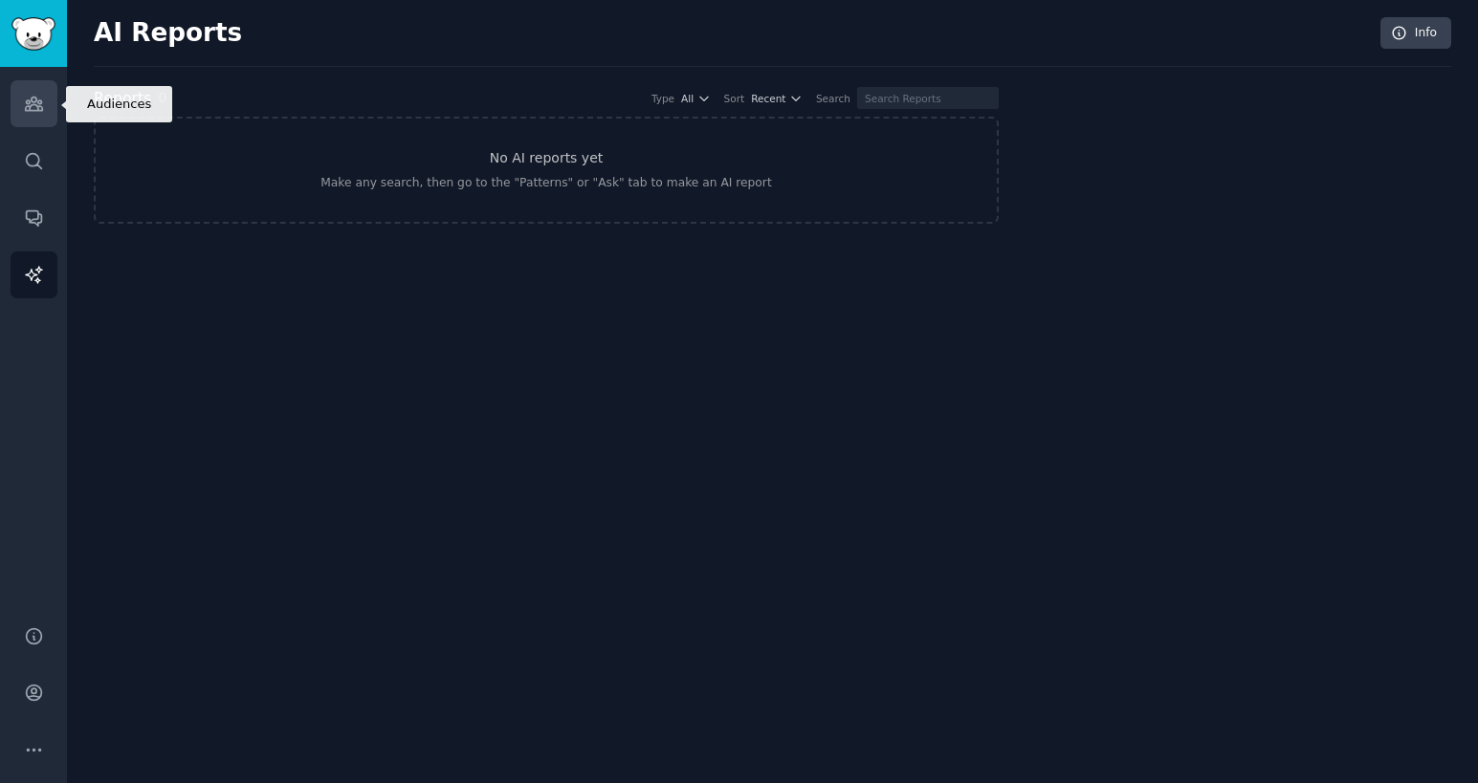
click at [41, 99] on icon "Sidebar" at bounding box center [34, 104] width 20 height 20
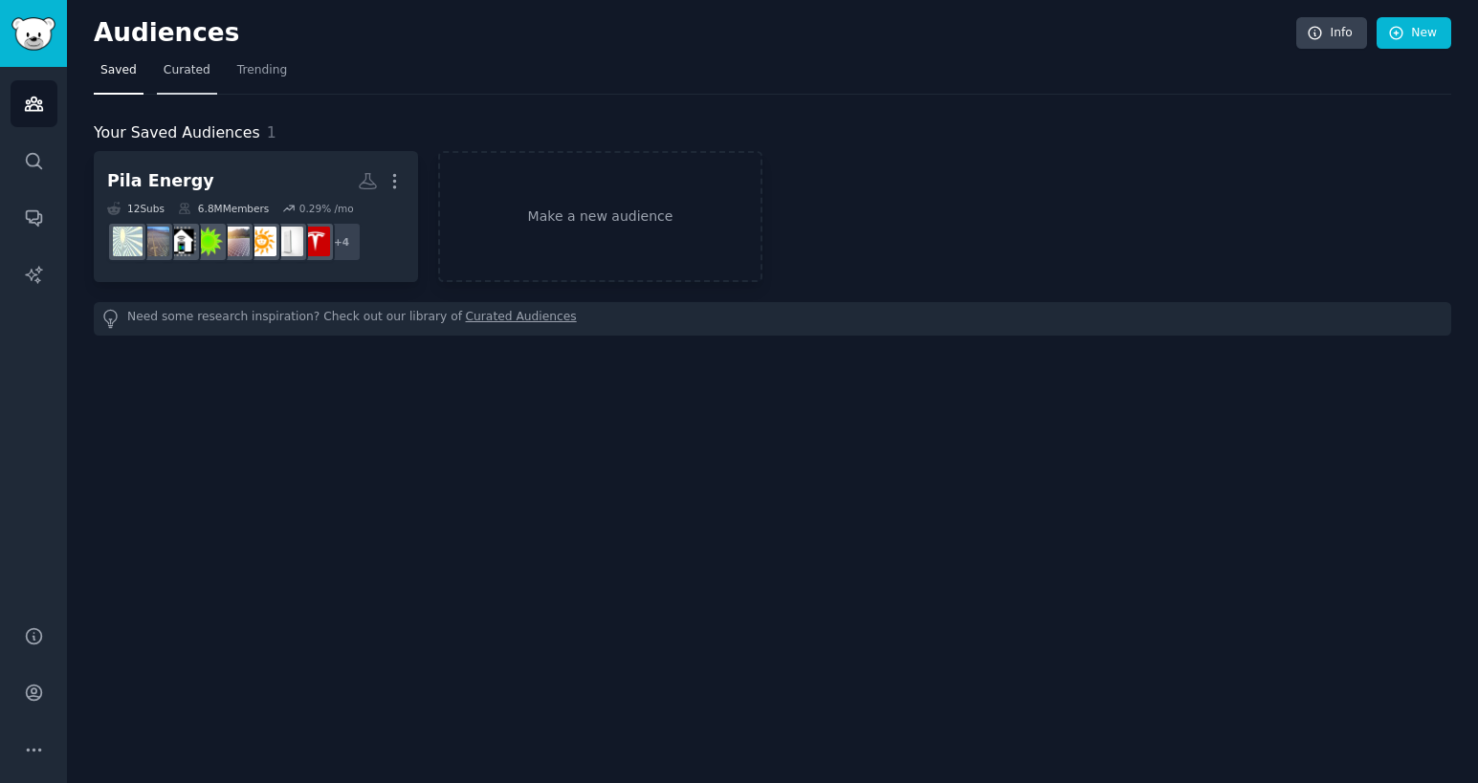
click at [173, 79] on link "Curated" at bounding box center [187, 74] width 60 height 39
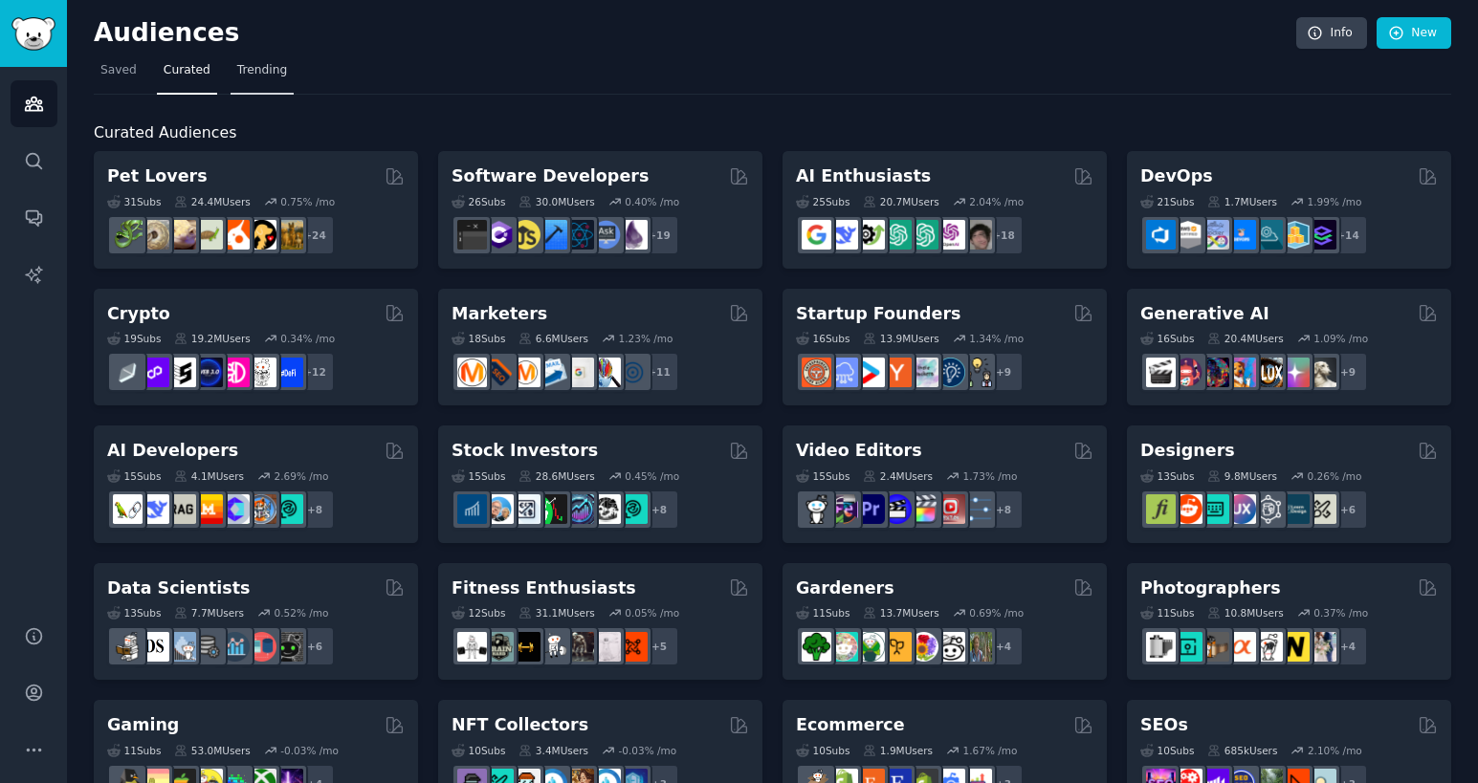
click at [245, 68] on span "Trending" at bounding box center [262, 70] width 50 height 17
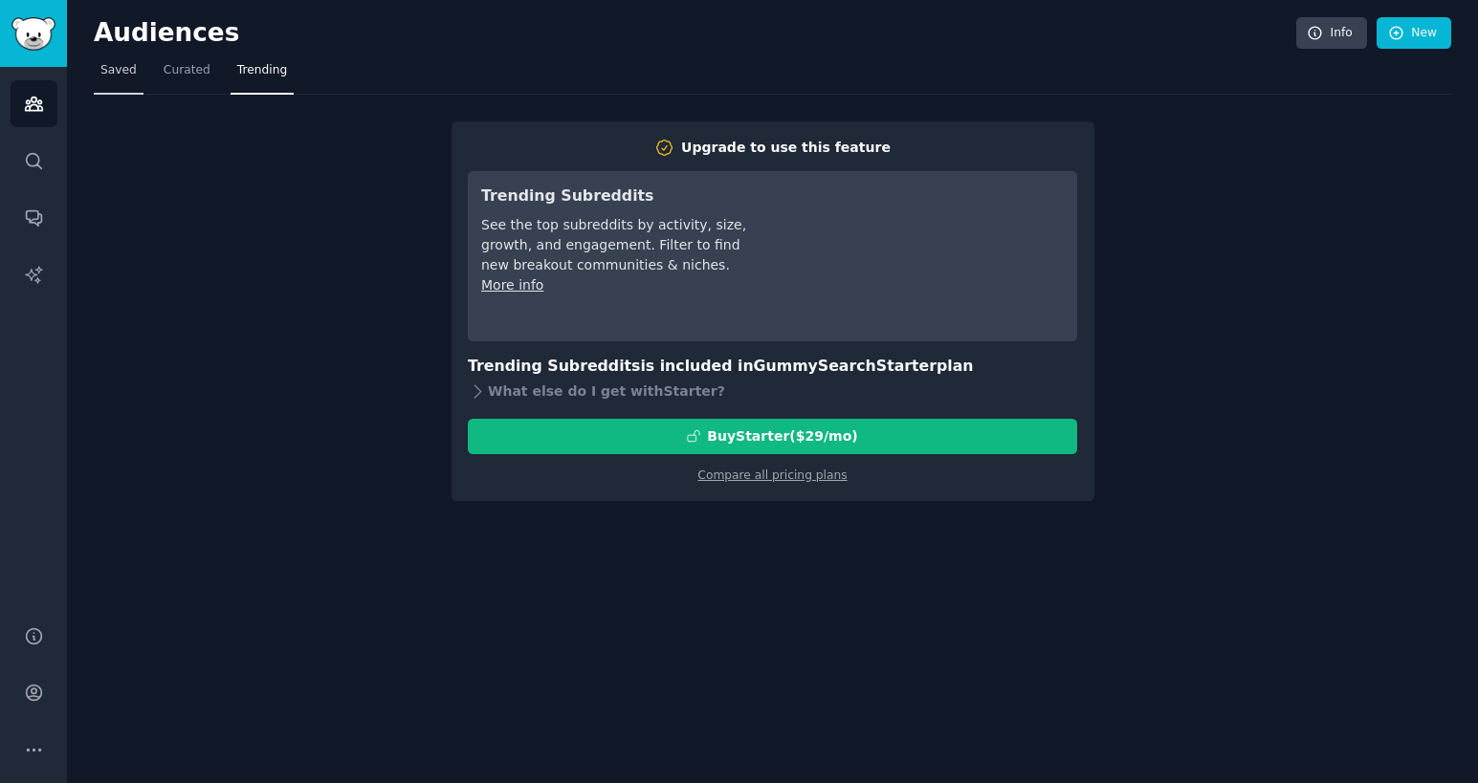
click at [109, 68] on span "Saved" at bounding box center [118, 70] width 36 height 17
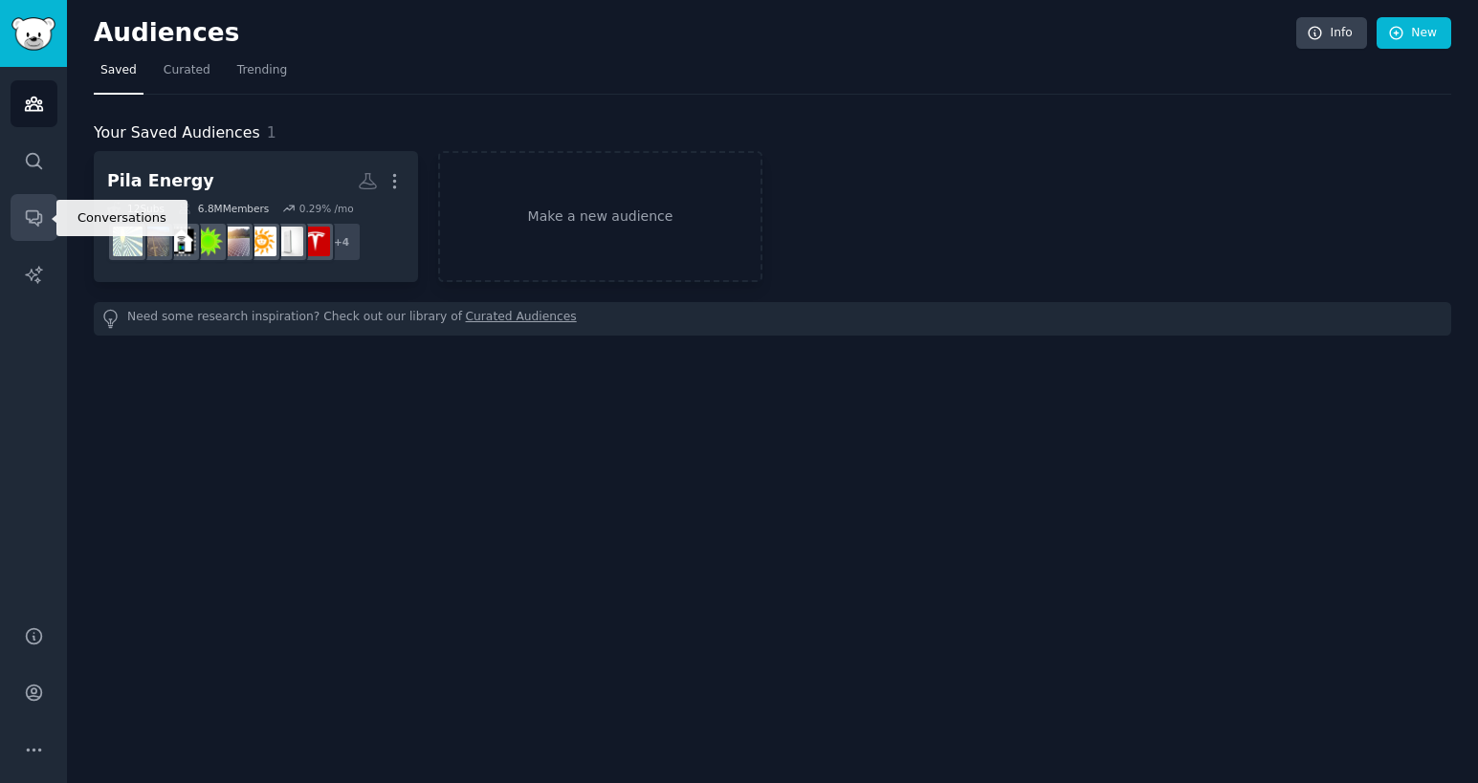
click at [16, 235] on link "Conversations" at bounding box center [34, 217] width 47 height 47
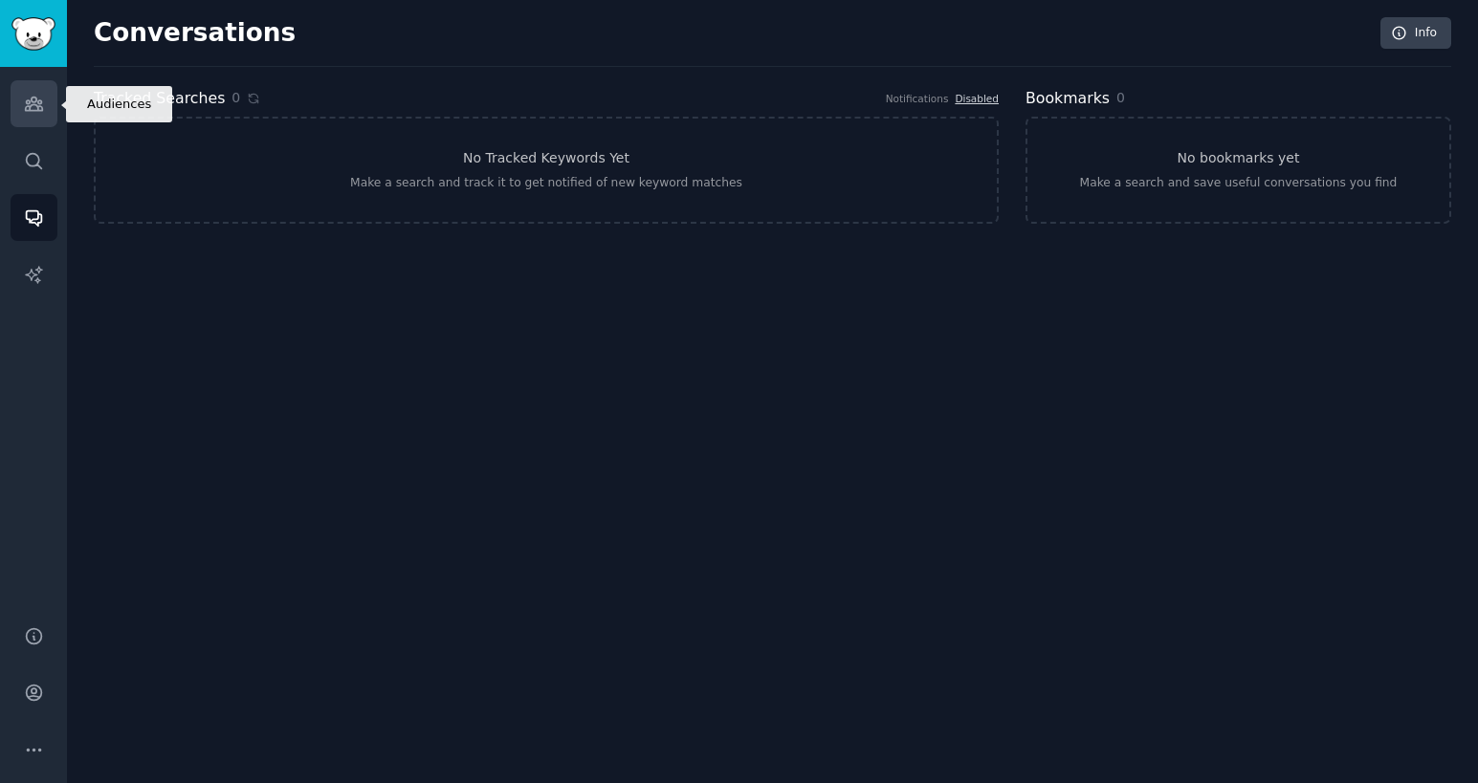
click at [46, 104] on link "Audiences" at bounding box center [34, 103] width 47 height 47
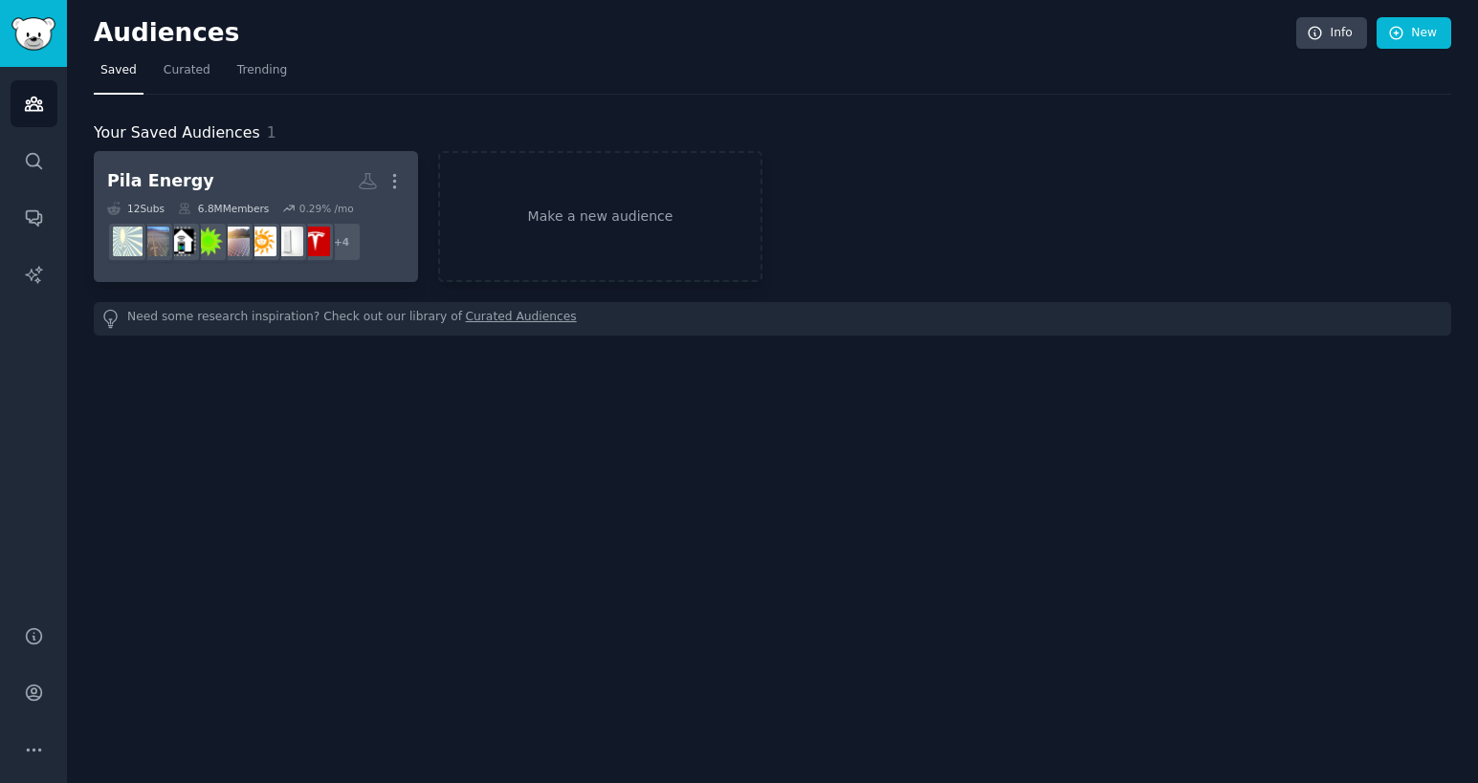
click at [221, 191] on h2 "Pila Energy More" at bounding box center [255, 181] width 297 height 33
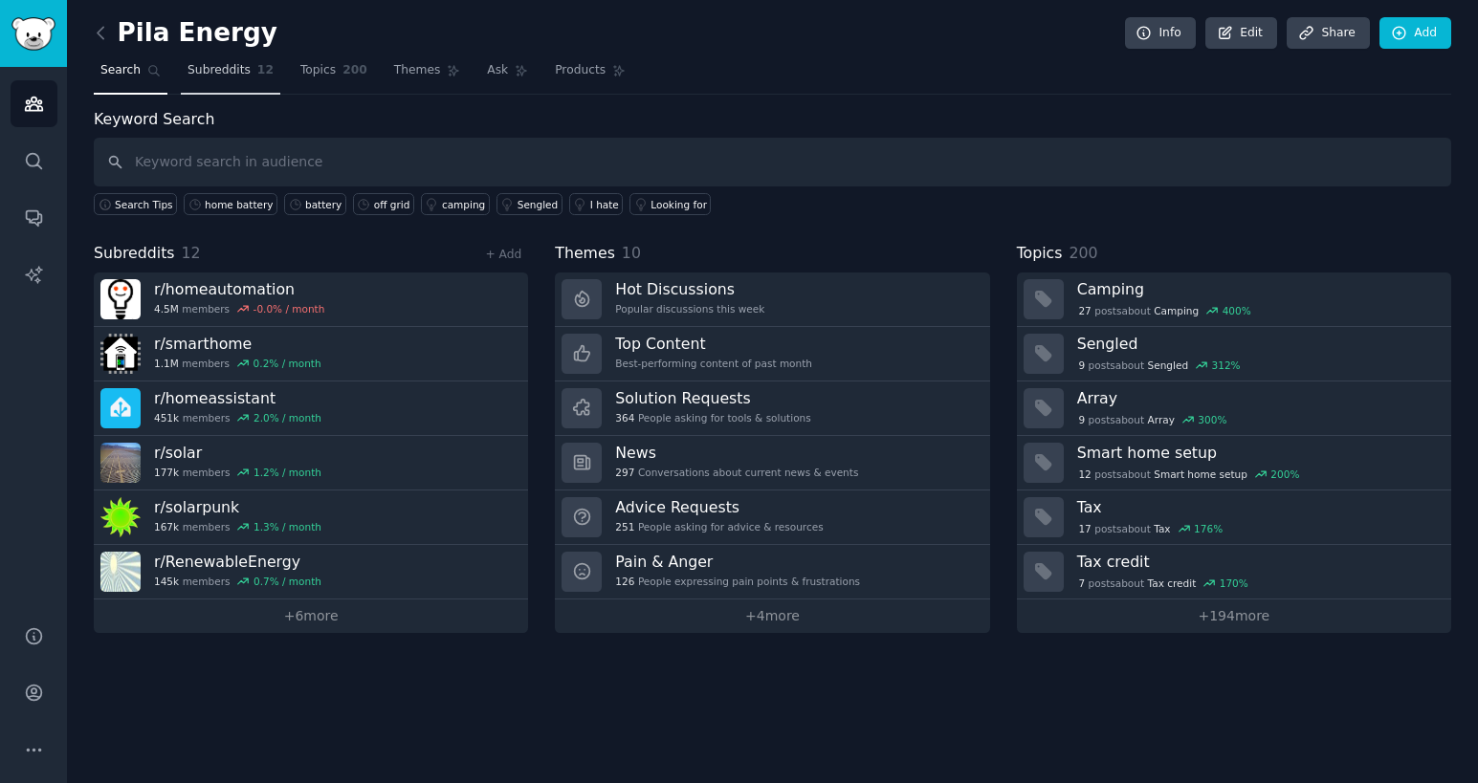
click at [201, 77] on span "Subreddits" at bounding box center [218, 70] width 63 height 17
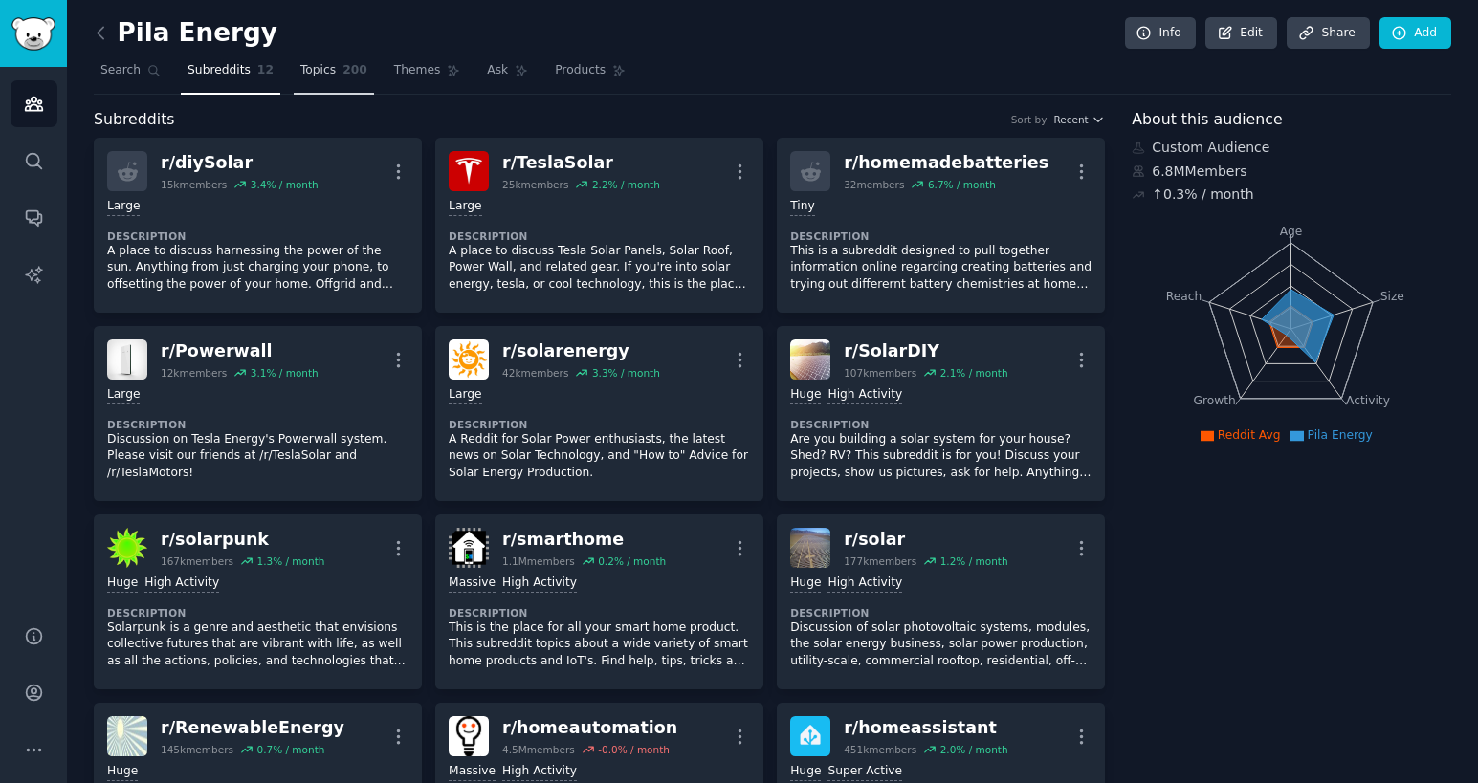
click at [316, 62] on span "Topics" at bounding box center [317, 70] width 35 height 17
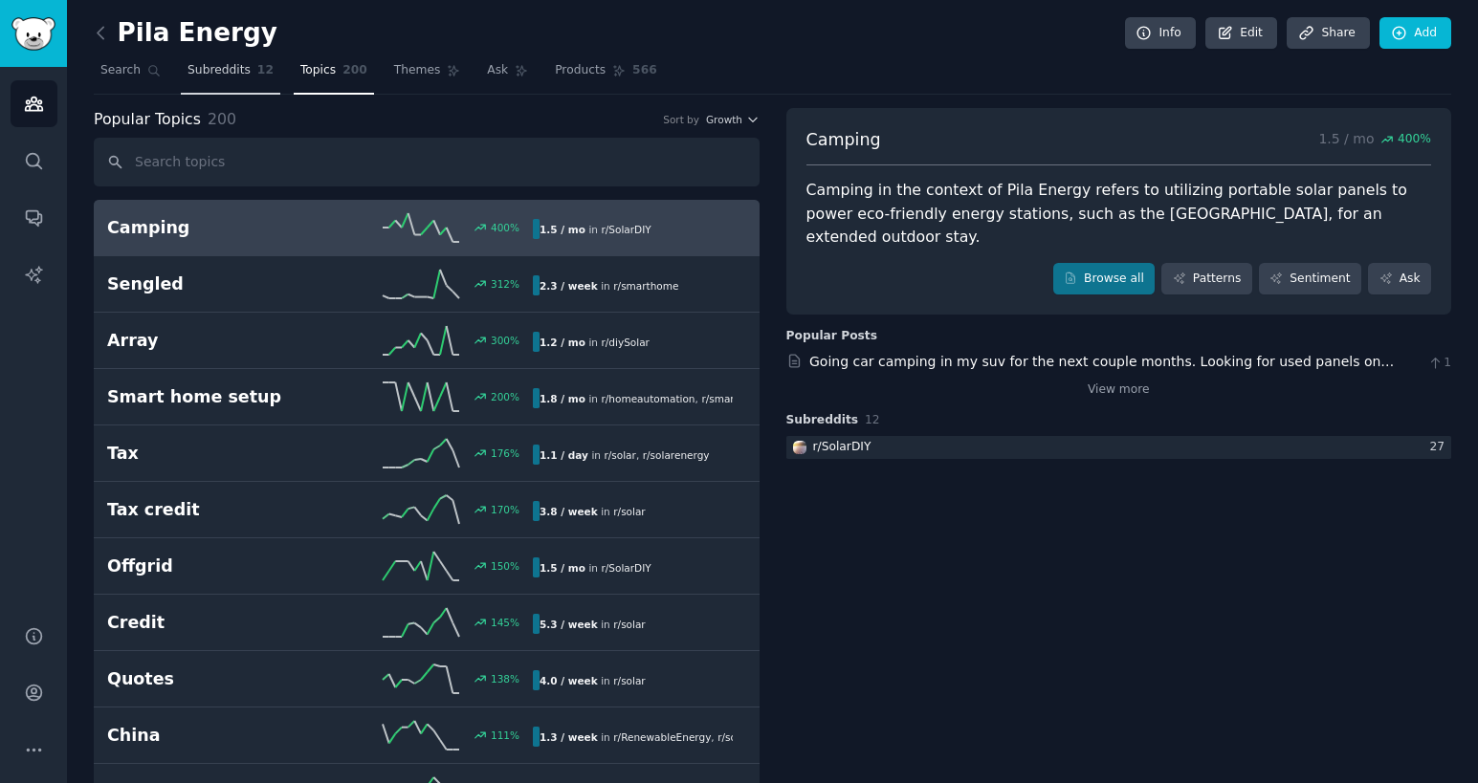
click at [223, 74] on span "Subreddits" at bounding box center [218, 70] width 63 height 17
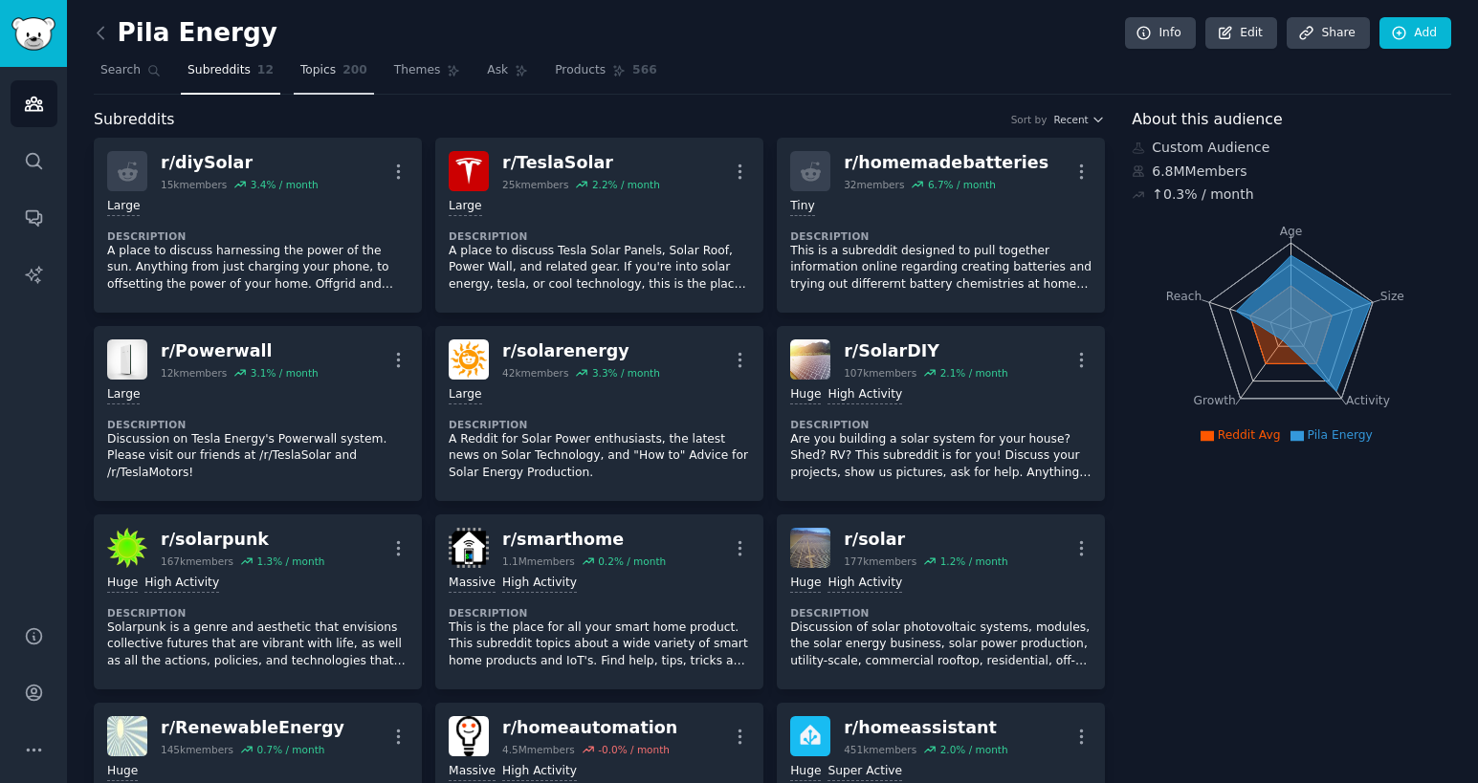
click at [323, 75] on span "Topics" at bounding box center [317, 70] width 35 height 17
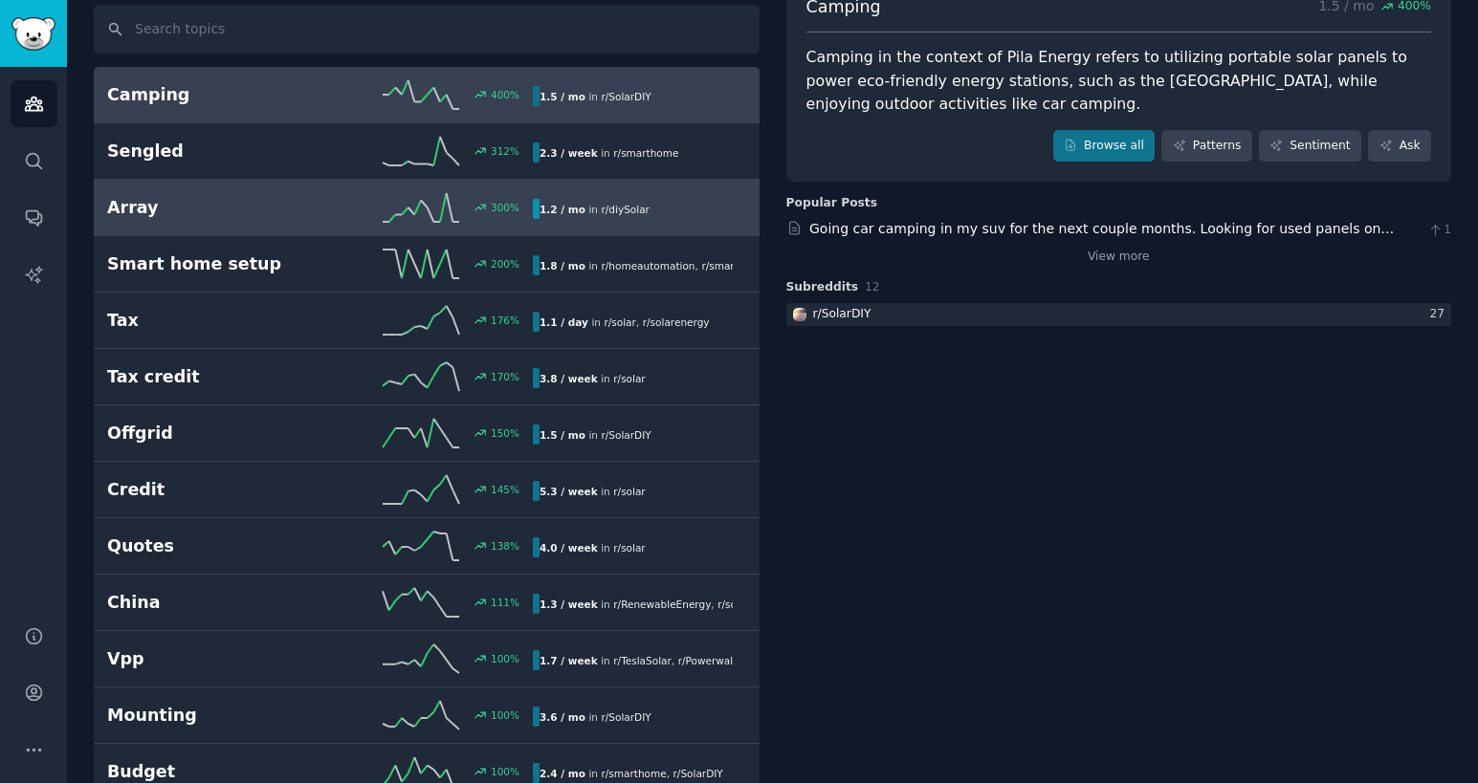
scroll to position [216, 0]
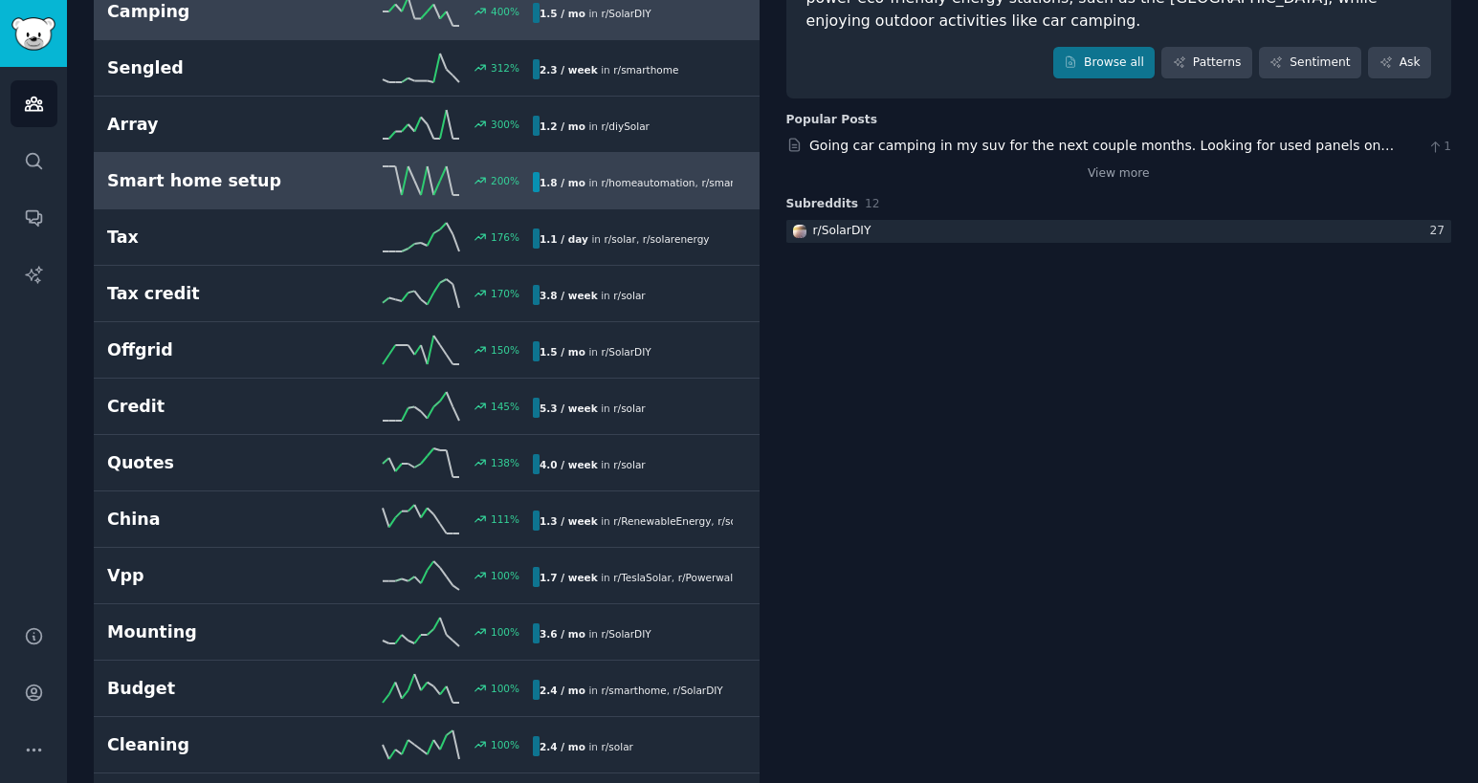
click at [276, 209] on link "Smart home setup 200 % 1.8 / mo in r/ homeautomation , r/ smarthome" at bounding box center [427, 181] width 666 height 56
